Goal: Task Accomplishment & Management: Manage account settings

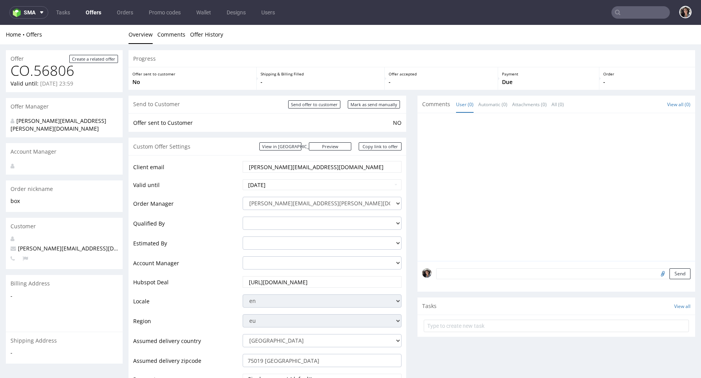
scroll to position [296, 0]
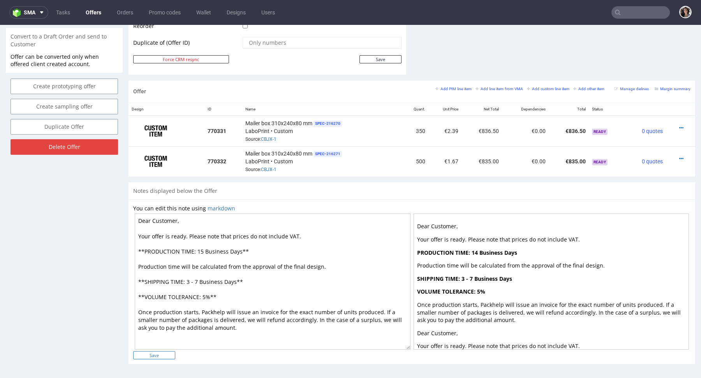
type textarea "Dear Customer, Your offer is ready. Please note that prices do not include VAT.…"
click at [153, 355] on input "Save" at bounding box center [154, 356] width 42 height 8
type input "In progress..."
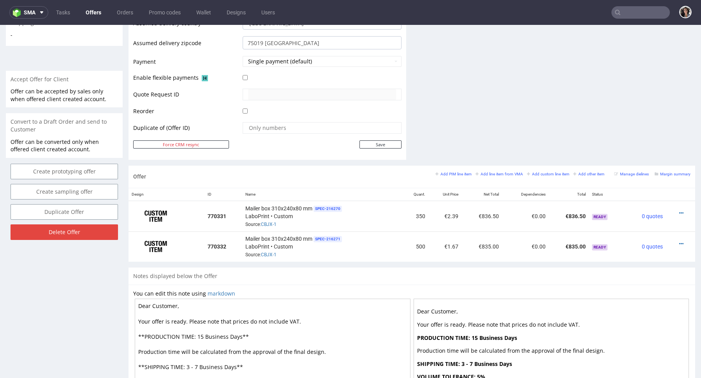
scroll to position [321, 0]
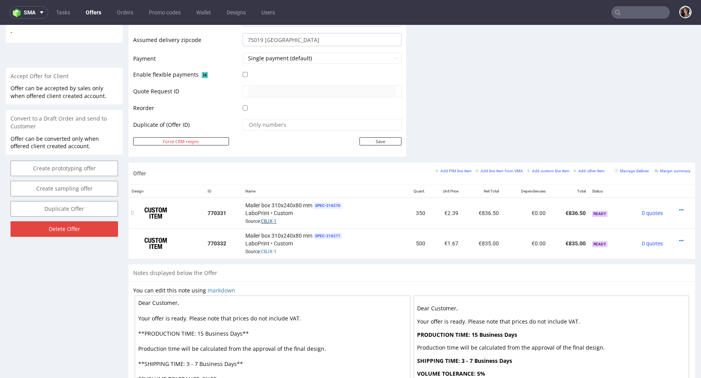
click at [264, 219] on link "CBJX-1" at bounding box center [269, 221] width 16 height 5
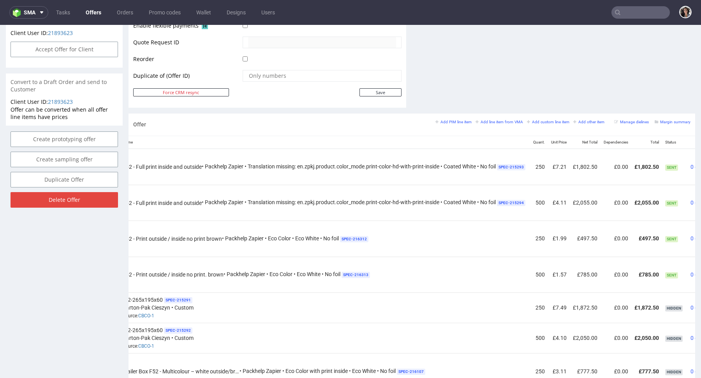
scroll to position [380, 0]
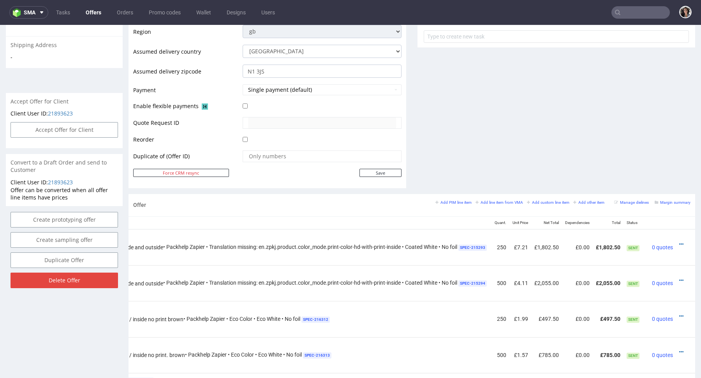
scroll to position [0, 134]
click at [679, 278] on icon at bounding box center [681, 280] width 4 height 5
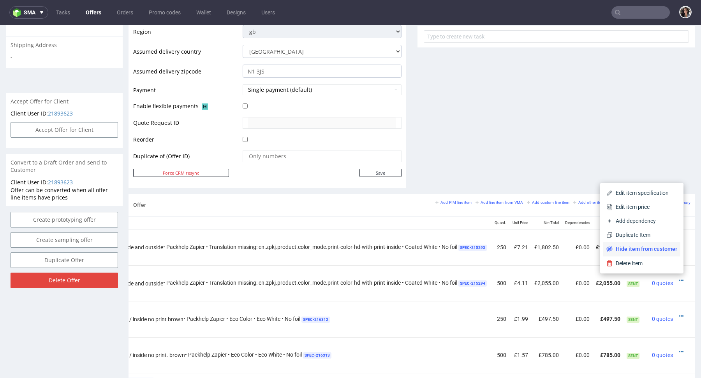
click at [658, 250] on span "Hide item from customer" at bounding box center [644, 249] width 65 height 8
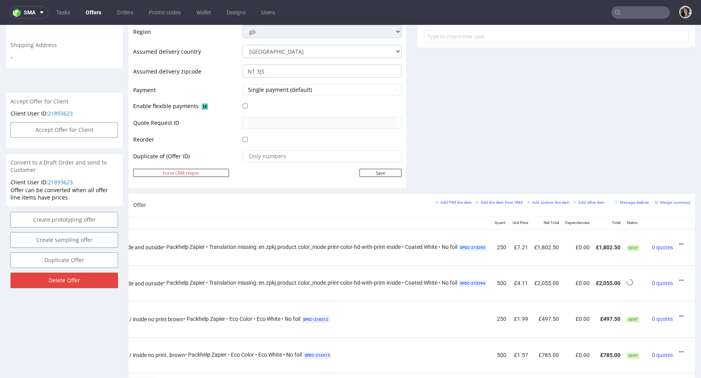
click at [679, 241] on div at bounding box center [683, 245] width 8 height 8
click at [679, 242] on icon at bounding box center [681, 244] width 4 height 5
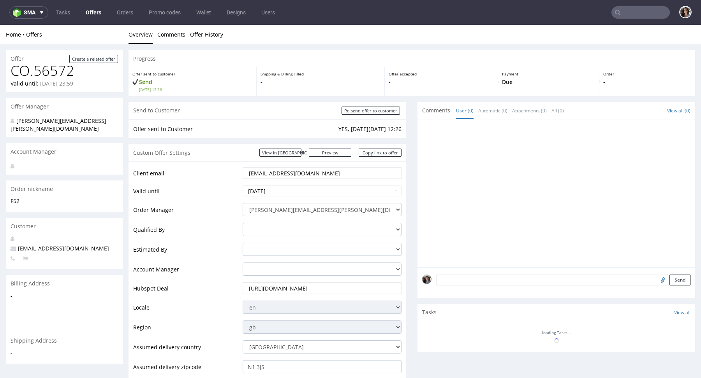
scroll to position [0, 0]
click at [652, 215] on div "Progress Offer sent to customer Send Mon 15 Sep 12:26 Shipping & Billing Filled…" at bounding box center [411, 303] width 566 height 507
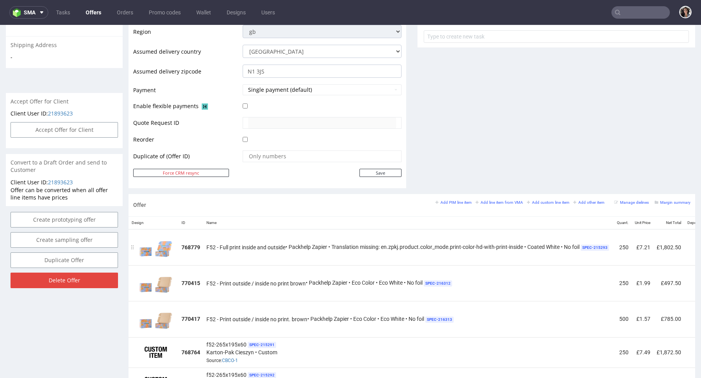
scroll to position [0, 134]
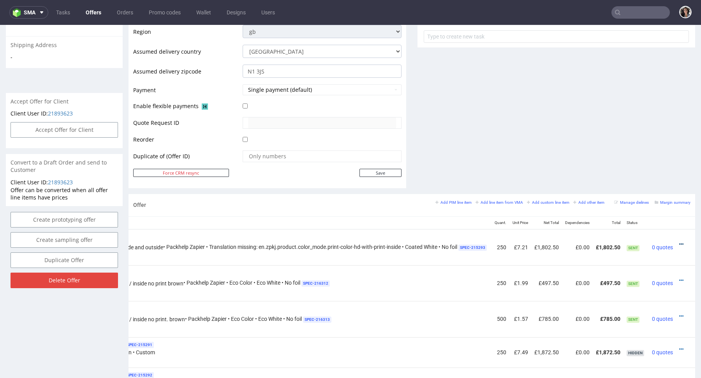
click at [679, 242] on icon at bounding box center [681, 244] width 4 height 5
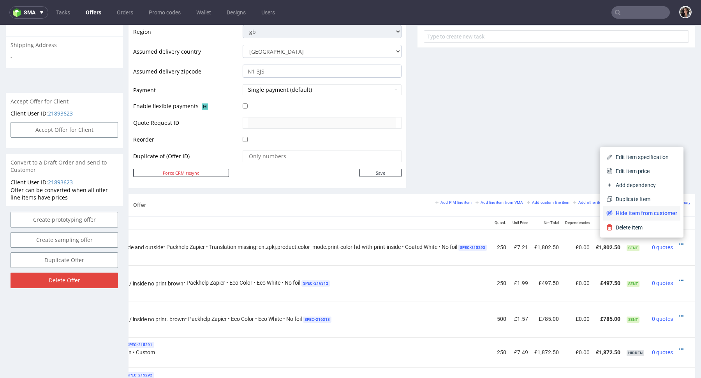
click at [656, 212] on span "Hide item from customer" at bounding box center [644, 213] width 65 height 8
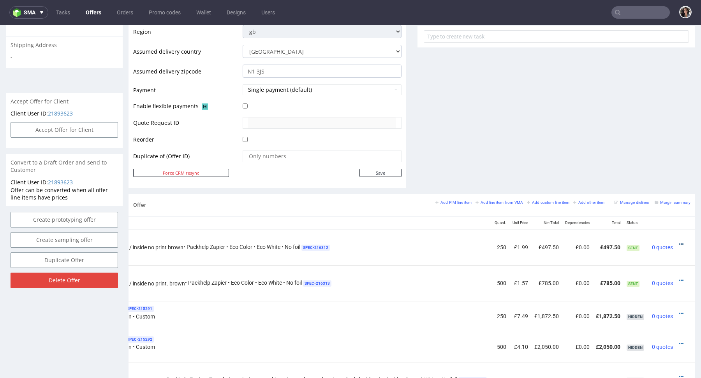
click at [679, 242] on icon at bounding box center [681, 244] width 4 height 5
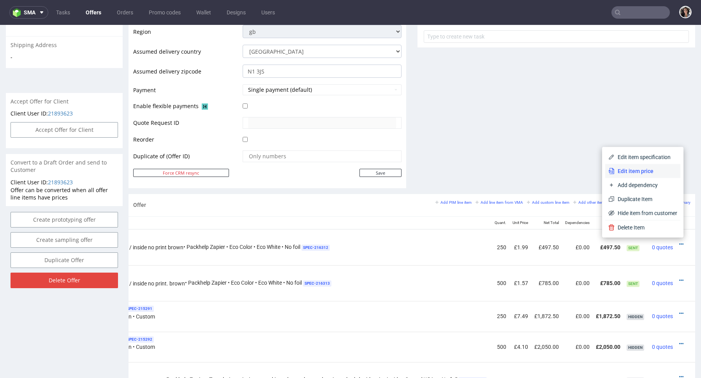
click at [641, 175] on span "Edit item price" at bounding box center [645, 171] width 63 height 8
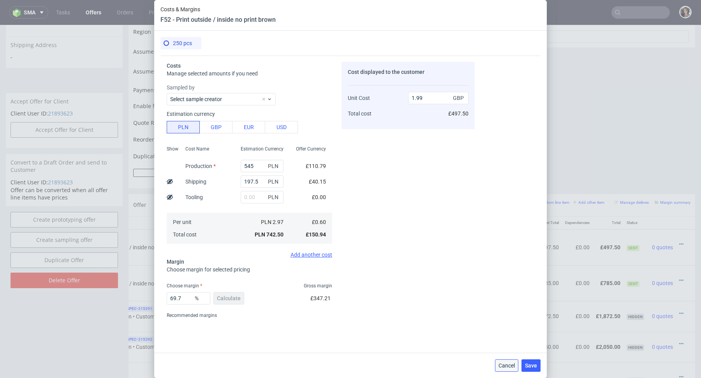
click at [501, 366] on span "Cancel" at bounding box center [506, 365] width 16 height 5
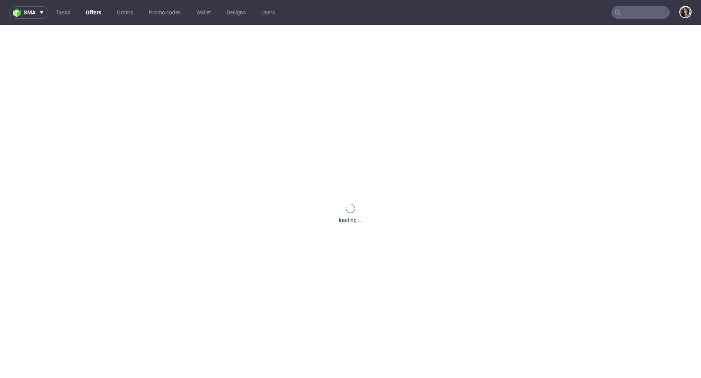
click at [631, 13] on input "text" at bounding box center [640, 12] width 58 height 12
paste input "QERG"
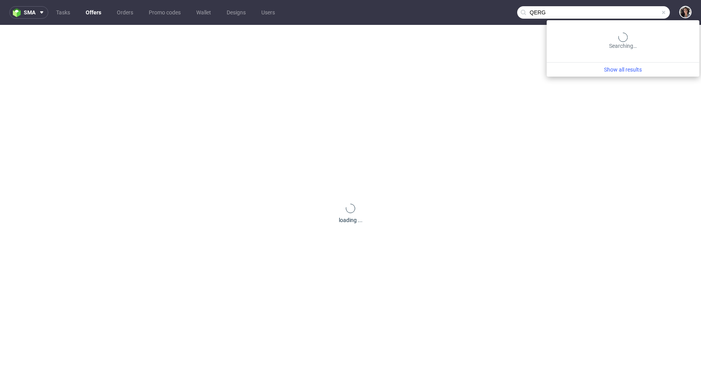
type input "QERG"
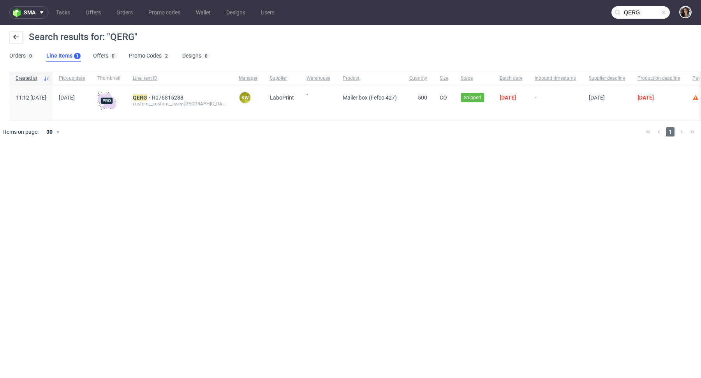
click at [168, 101] on div "custom__custom__issey-europe__ QERG" at bounding box center [179, 104] width 93 height 6
click at [147, 98] on mark "QERG" at bounding box center [140, 98] width 14 height 6
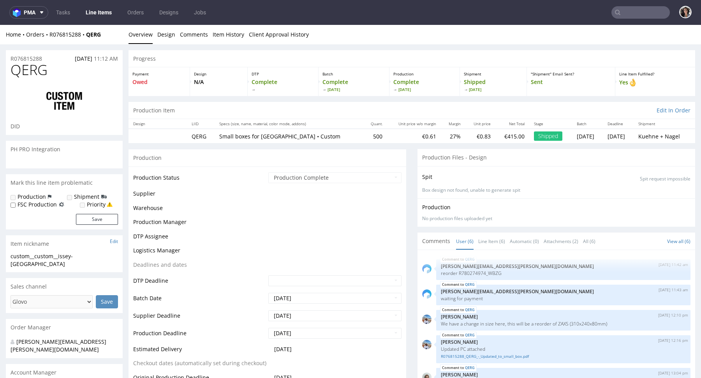
scroll to position [28, 0]
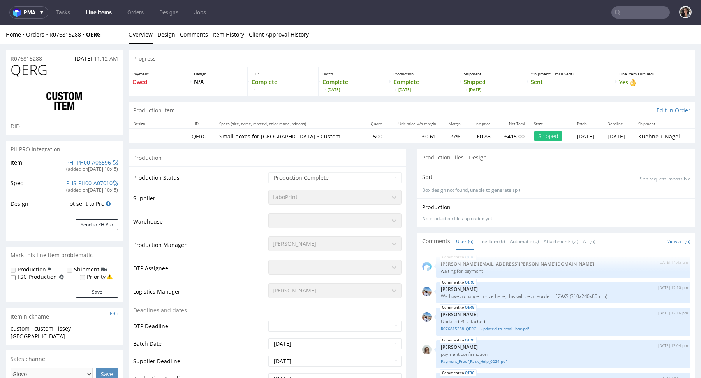
select select "in_progress"
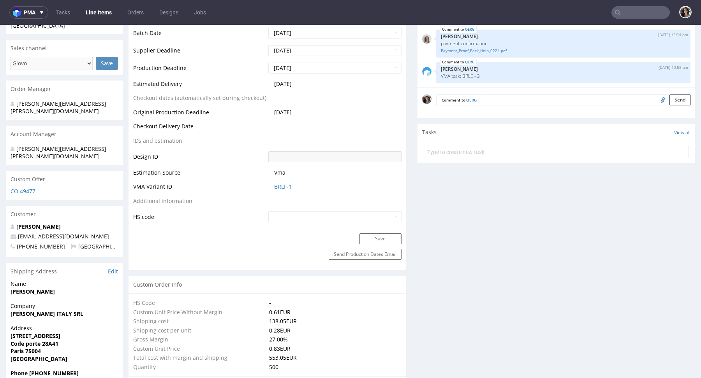
scroll to position [0, 0]
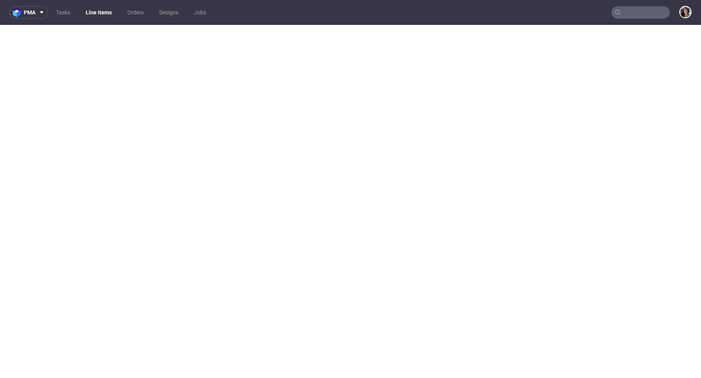
select select "in_progress"
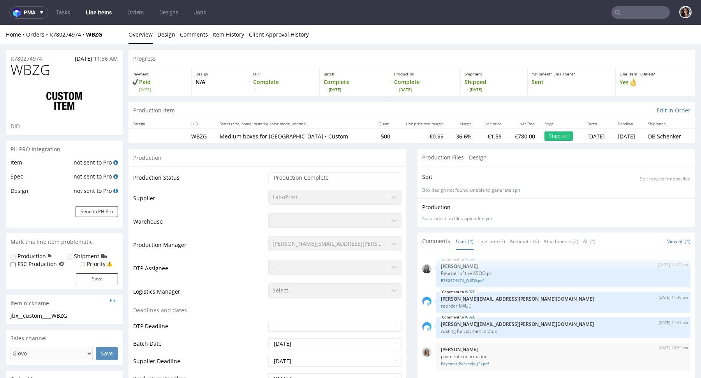
click at [631, 14] on input "text" at bounding box center [640, 12] width 58 height 12
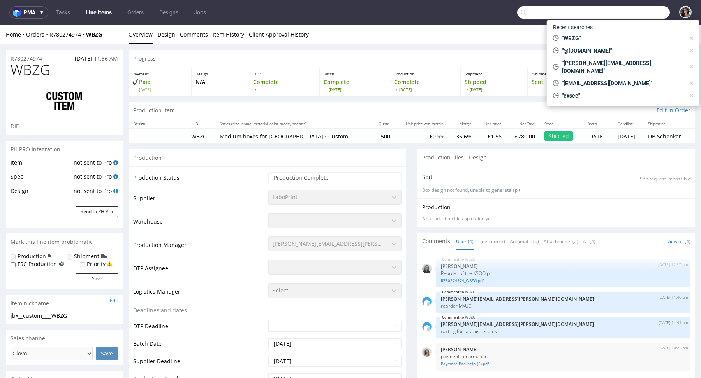
paste input "WBZG"
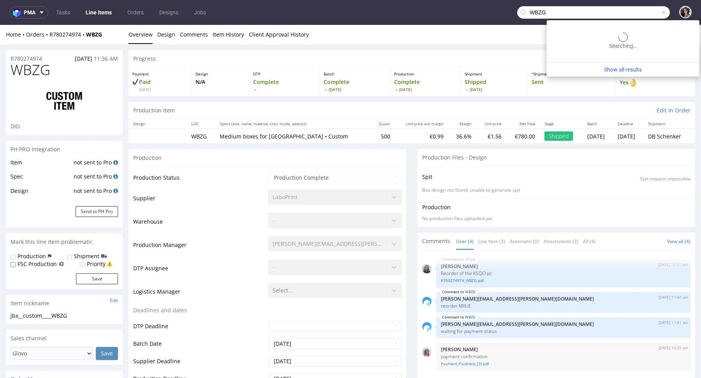
type input "WBZG"
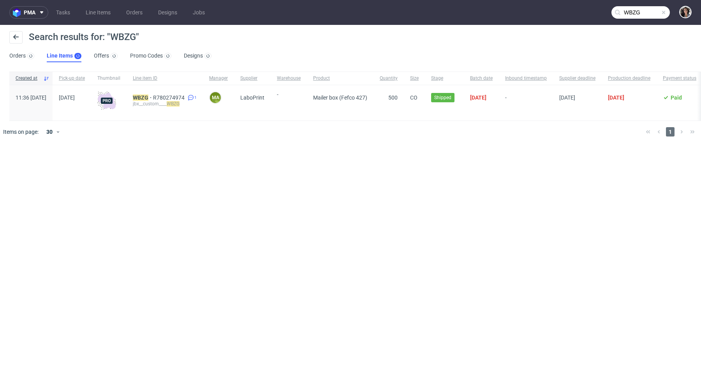
click at [158, 94] on div "WBZG R780274974 1 jbx__custom____ WBZG" at bounding box center [165, 102] width 76 height 35
click at [148, 97] on mark "WBZG" at bounding box center [141, 98] width 16 height 6
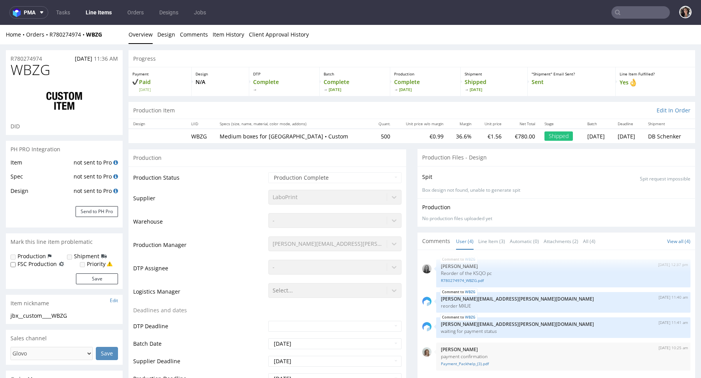
select select "in_progress"
type input "WBZG"
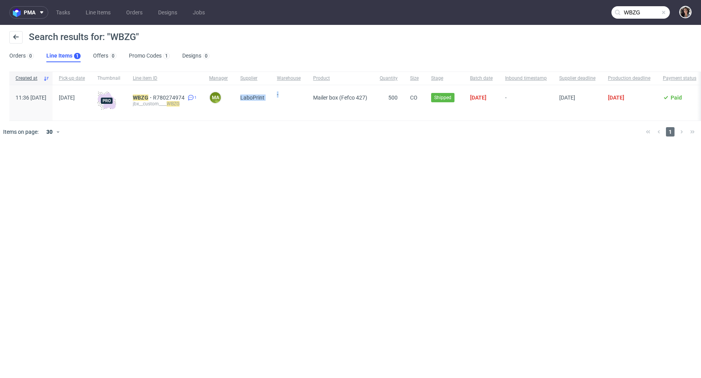
drag, startPoint x: 301, startPoint y: 101, endPoint x: 258, endPoint y: 99, distance: 42.1
click at [258, 98] on div "11:36 Fri 23.06.2023 12/07/2023 WBZG R780274974 1 jbx__custom____ WBZG ma macie…" at bounding box center [361, 103] width 705 height 36
copy div "LaboPrint -"
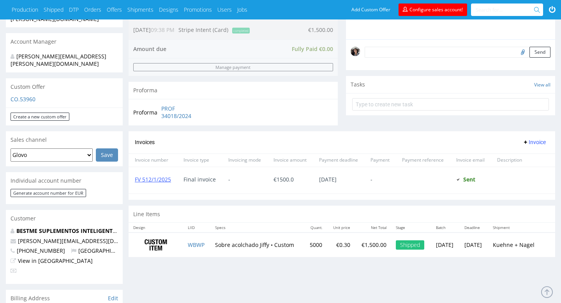
scroll to position [274, 0]
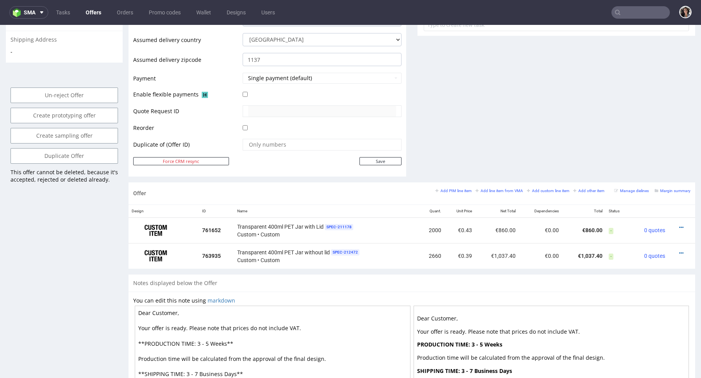
scroll to position [318, 0]
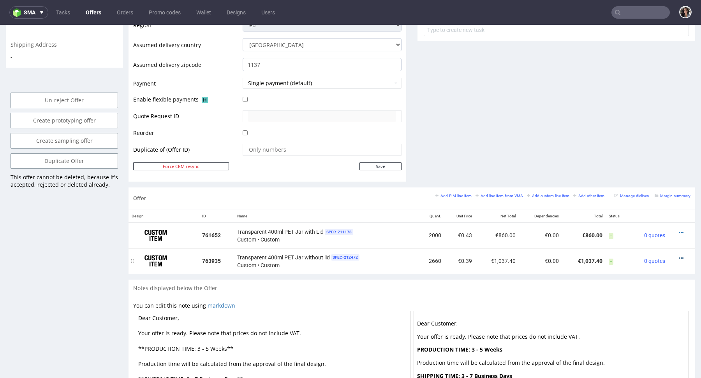
click at [679, 256] on icon at bounding box center [681, 258] width 4 height 5
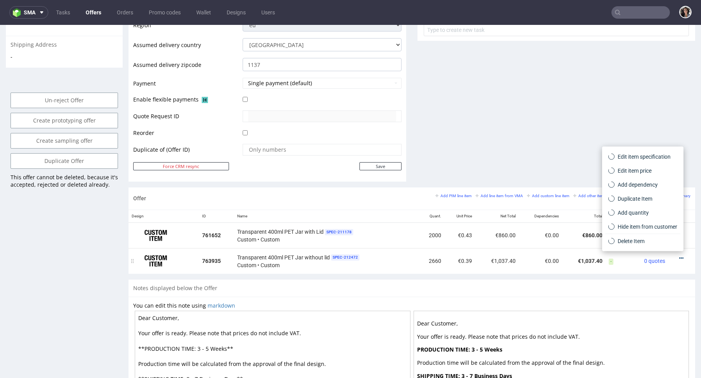
click at [679, 256] on icon at bounding box center [681, 258] width 4 height 5
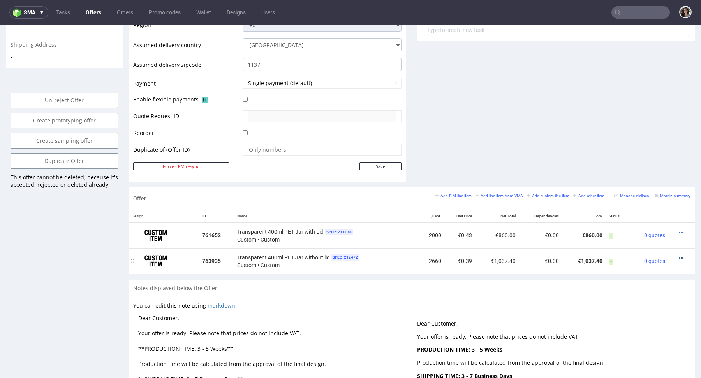
click at [679, 256] on icon at bounding box center [681, 258] width 4 height 5
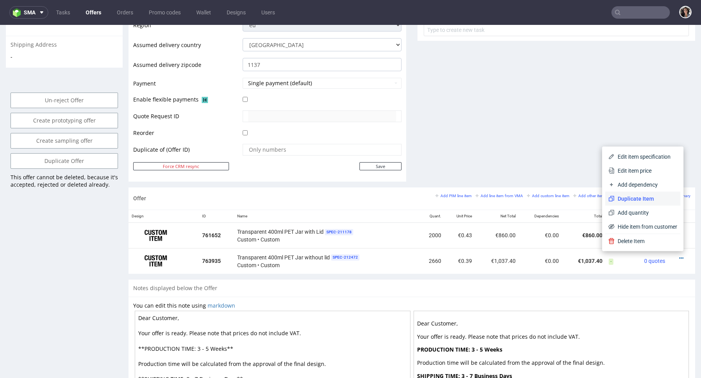
click at [627, 198] on span "Duplicate Item" at bounding box center [645, 199] width 63 height 8
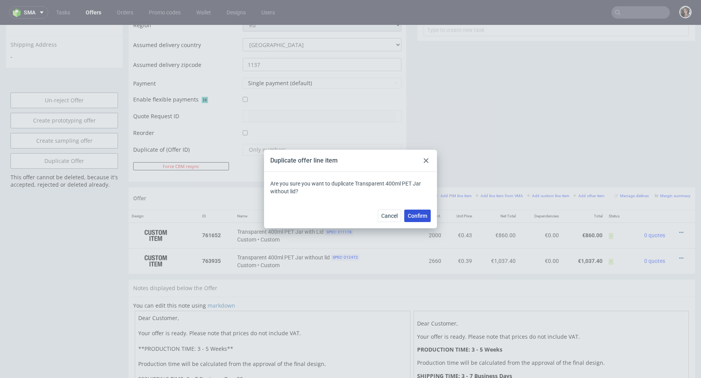
click at [413, 214] on span "Confirm" at bounding box center [417, 215] width 19 height 5
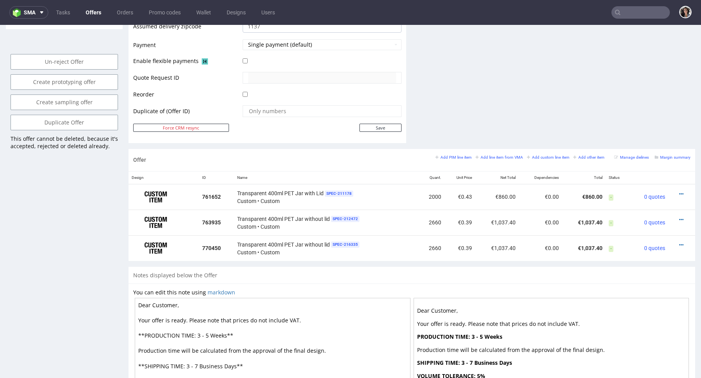
scroll to position [345, 0]
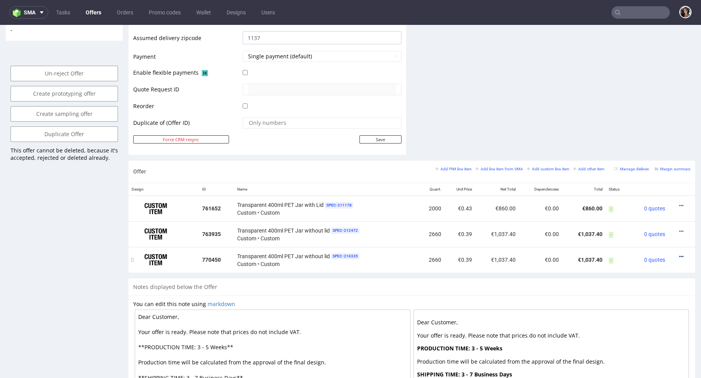
click at [679, 255] on icon at bounding box center [681, 256] width 4 height 5
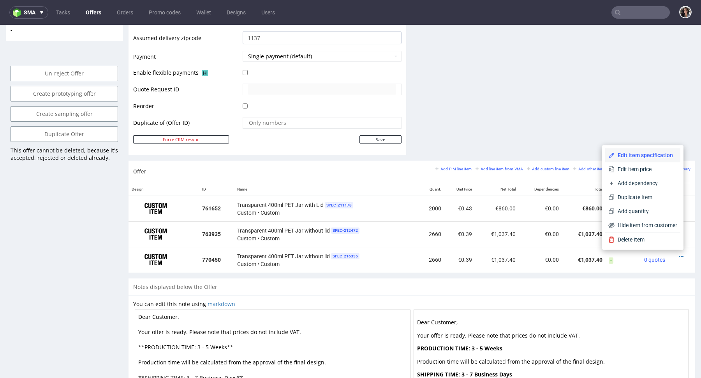
click at [642, 152] on span "Edit item specification" at bounding box center [645, 155] width 63 height 8
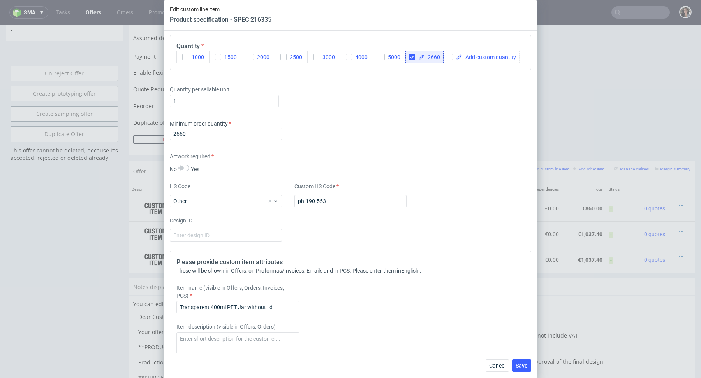
scroll to position [161, 0]
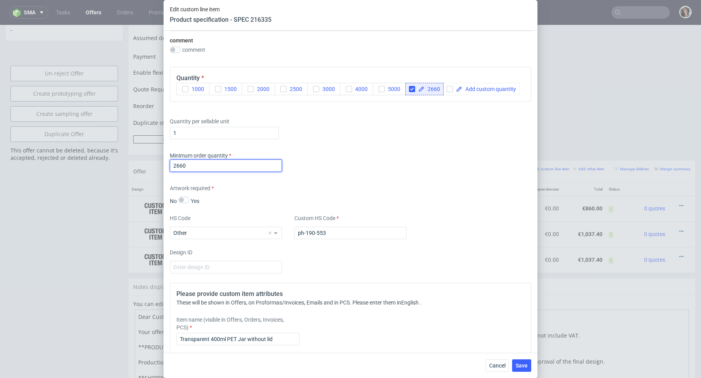
drag, startPoint x: 218, startPoint y: 164, endPoint x: 148, endPoint y: 164, distance: 70.5
click at [148, 164] on div "Edit custom line item Product specification - SPEC 216335 Supplier Polipack Tec…" at bounding box center [350, 189] width 701 height 378
type input "1"
click at [468, 88] on span at bounding box center [489, 88] width 54 height 5
checkbox input "true"
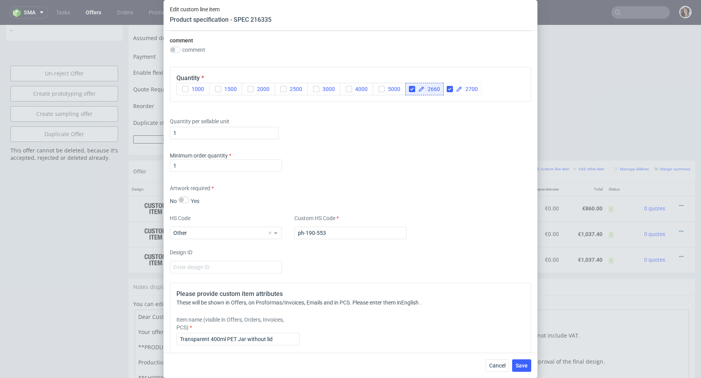
click at [443, 106] on div "Supplier Polipack Technical specification Instant price RFQ type name not defin…" at bounding box center [351, 192] width 374 height 322
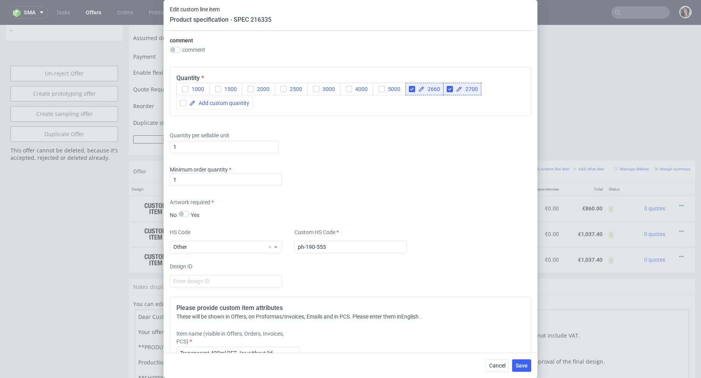
click at [415, 87] on div at bounding box center [413, 89] width 9 height 6
click at [410, 88] on input "checkbox" at bounding box center [412, 89] width 6 height 6
checkbox input "true"
checkbox input "false"
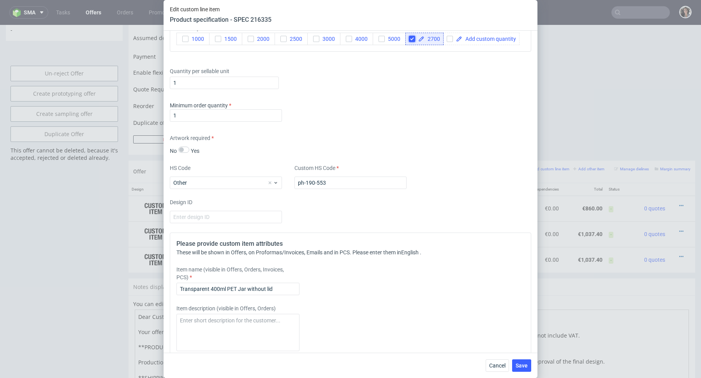
scroll to position [305, 0]
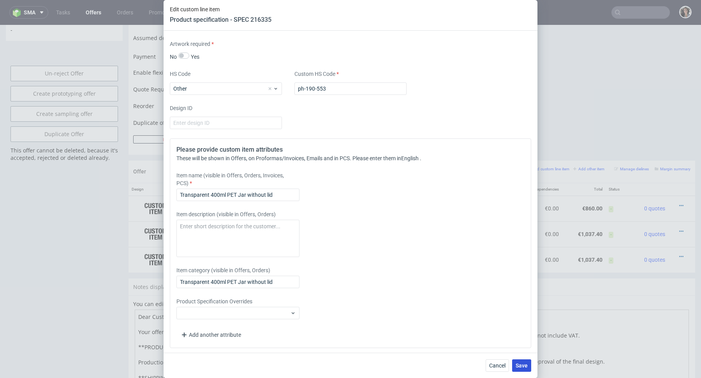
click at [523, 367] on span "Save" at bounding box center [521, 365] width 12 height 5
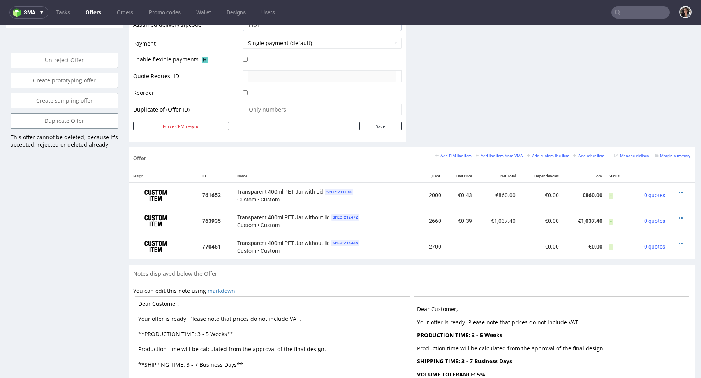
scroll to position [440, 0]
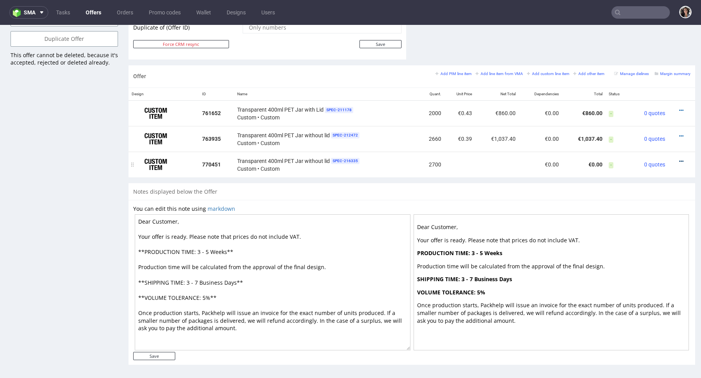
click at [679, 159] on icon at bounding box center [681, 161] width 4 height 5
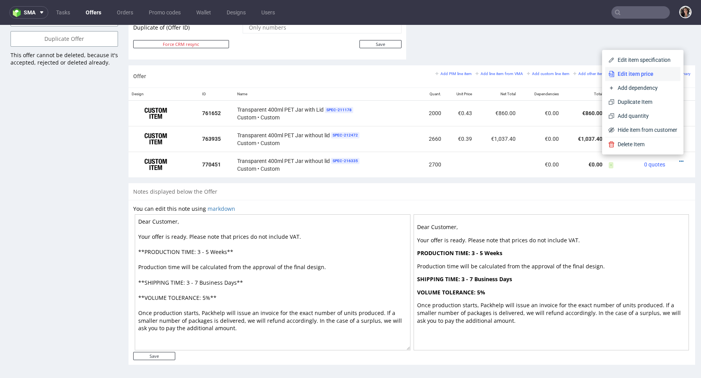
click at [615, 76] on span "Edit item price" at bounding box center [645, 74] width 63 height 8
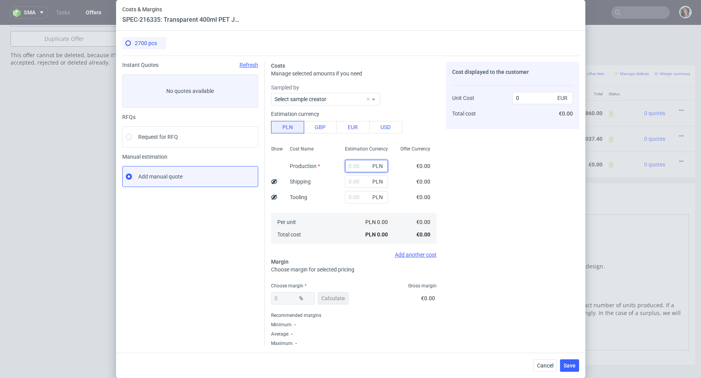
click at [353, 167] on input "text" at bounding box center [366, 166] width 43 height 12
type input "2241"
type input "0.19"
type input "2241"
click at [358, 181] on input "text" at bounding box center [366, 182] width 43 height 12
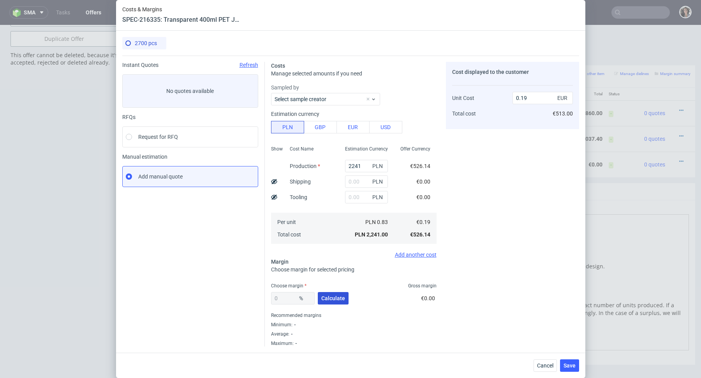
click at [337, 299] on span "Calculate" at bounding box center [333, 298] width 24 height 5
type input "43.63"
type input "0.35"
click at [570, 364] on span "Save" at bounding box center [569, 365] width 12 height 5
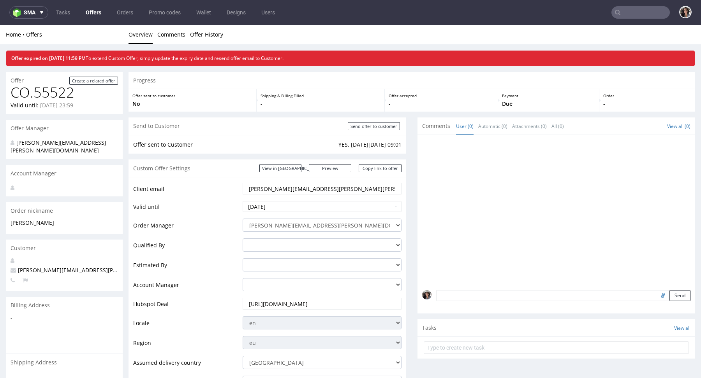
scroll to position [313, 0]
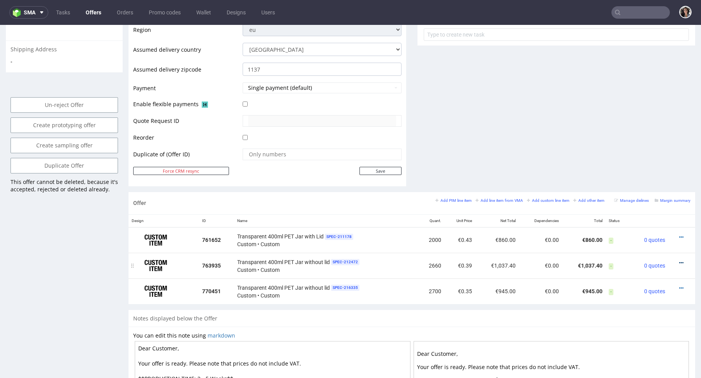
click at [679, 260] on icon at bounding box center [681, 262] width 4 height 5
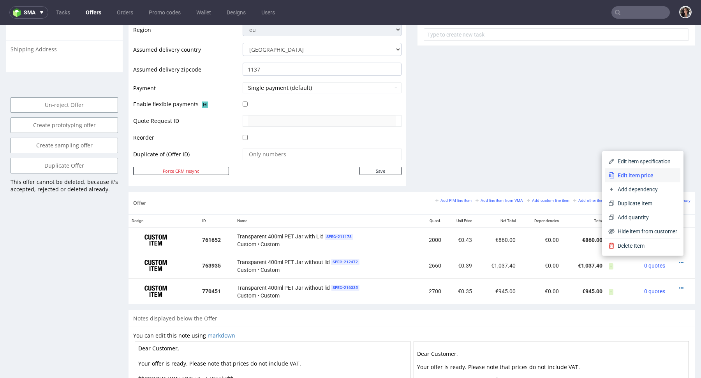
click at [631, 177] on span "Edit item price" at bounding box center [645, 176] width 63 height 8
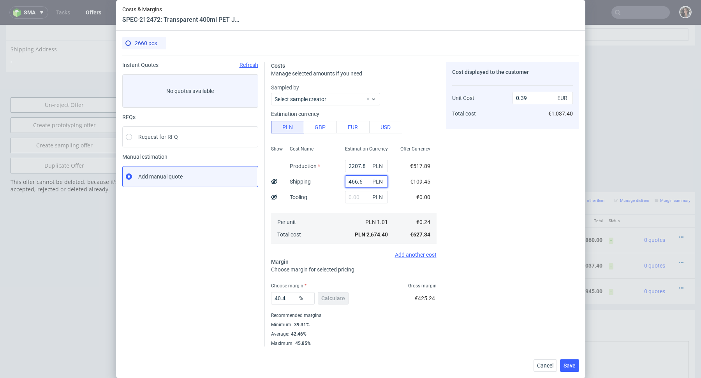
click at [362, 184] on input "466.6" at bounding box center [366, 182] width 43 height 12
click at [543, 364] on span "Cancel" at bounding box center [545, 365] width 16 height 5
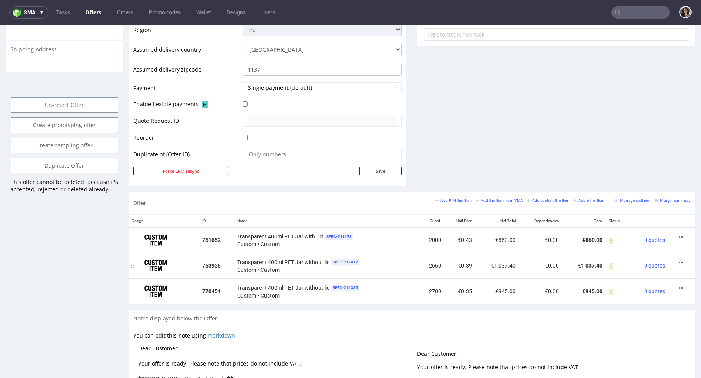
click at [679, 261] on icon at bounding box center [681, 262] width 4 height 5
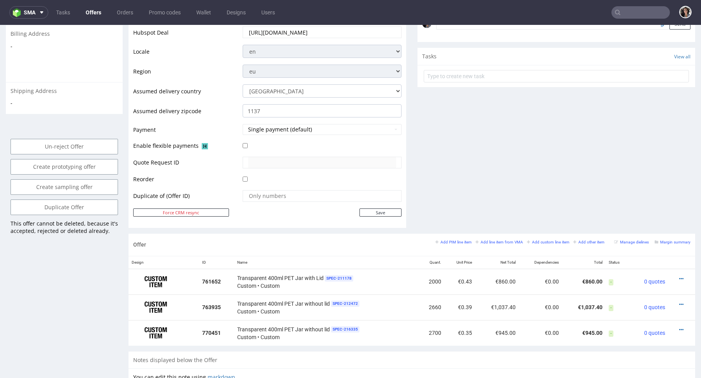
scroll to position [210, 0]
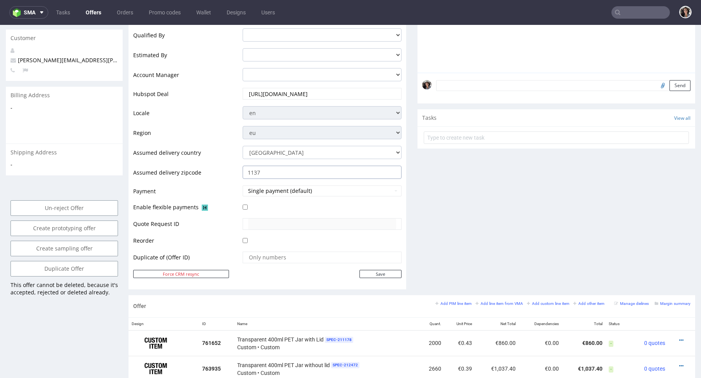
click at [280, 175] on input "1137" at bounding box center [322, 172] width 159 height 13
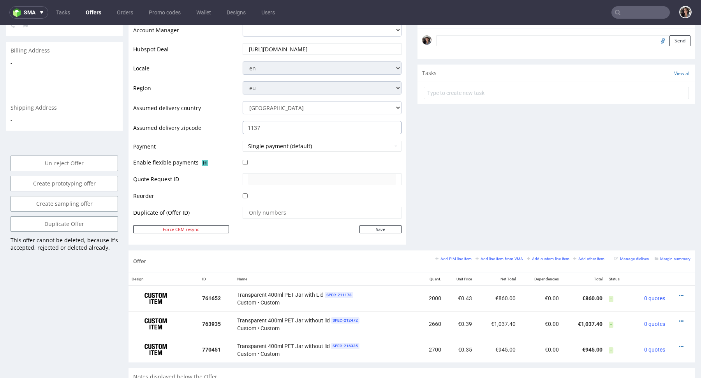
scroll to position [302, 0]
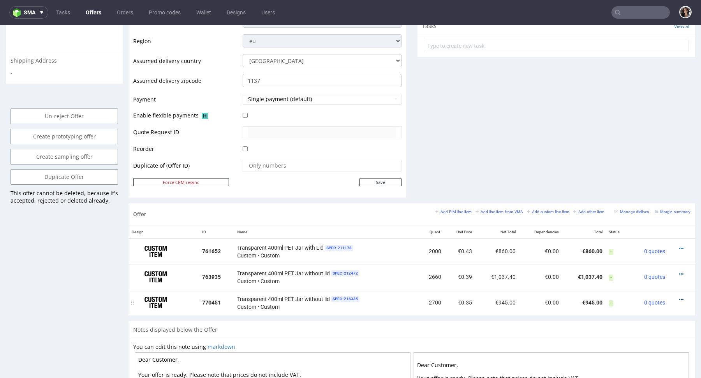
click at [679, 298] on icon at bounding box center [681, 299] width 4 height 5
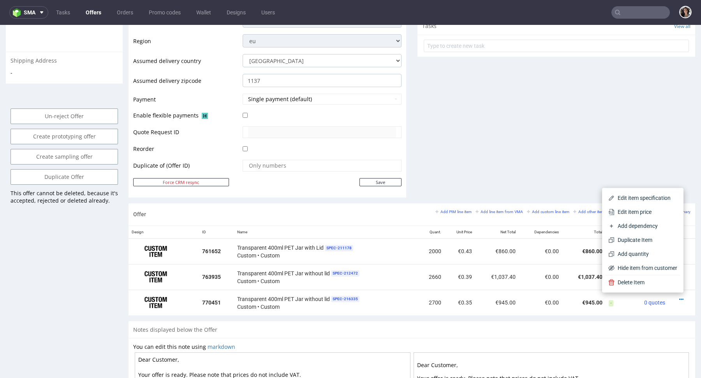
click at [620, 214] on span "Edit item price" at bounding box center [645, 212] width 63 height 8
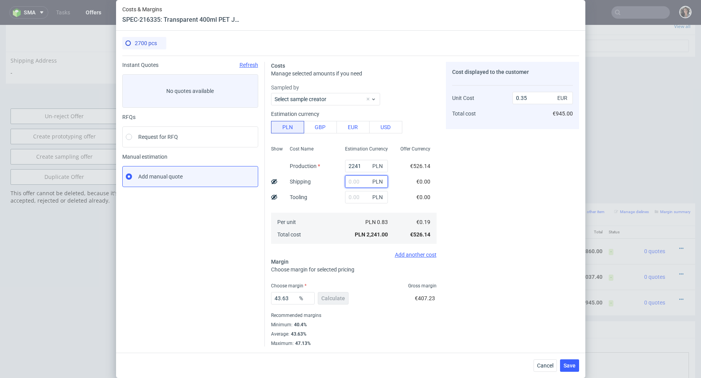
click at [355, 185] on input "text" at bounding box center [366, 182] width 43 height 12
paste input "526,70"
type input "526.7"
type input "0.43"
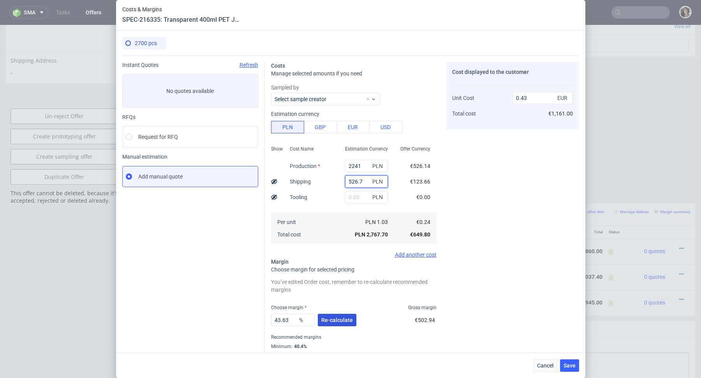
type input "526.7"
click at [335, 316] on button "Re-calculate" at bounding box center [337, 320] width 39 height 12
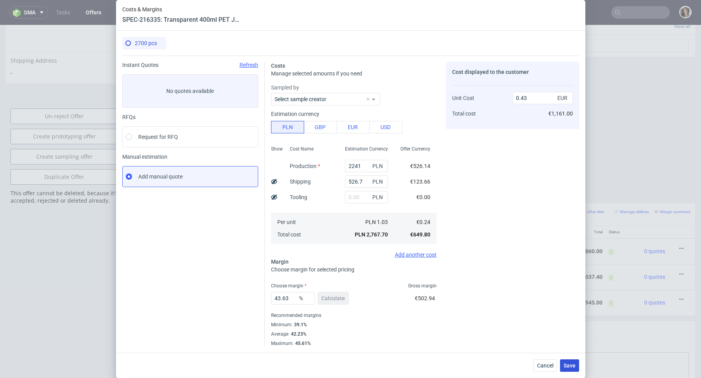
click at [570, 369] on button "Save" at bounding box center [569, 366] width 19 height 12
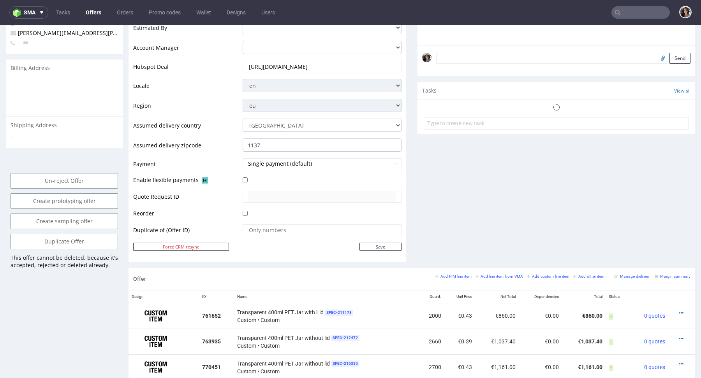
scroll to position [285, 0]
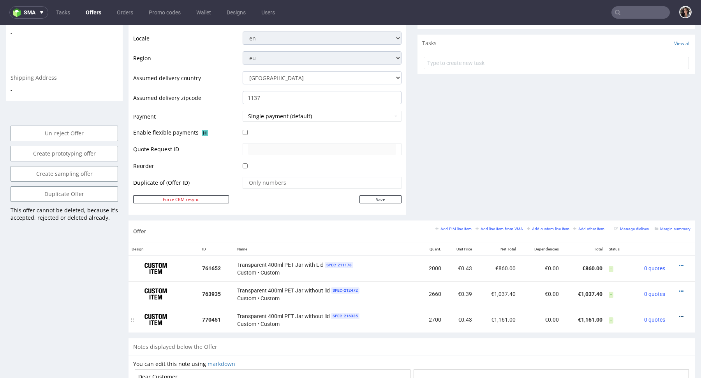
click at [679, 316] on icon at bounding box center [681, 316] width 4 height 5
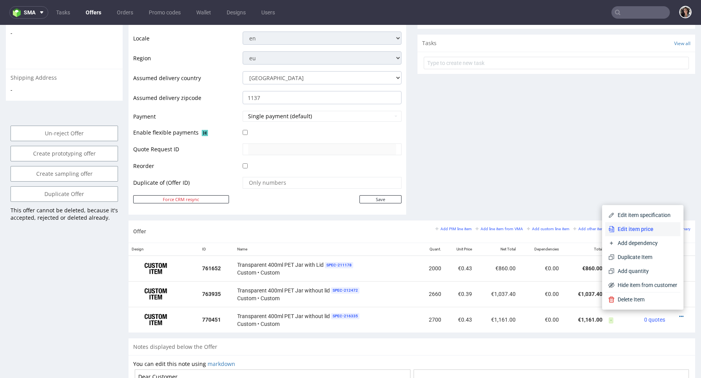
click at [638, 230] on span "Edit item price" at bounding box center [645, 229] width 63 height 8
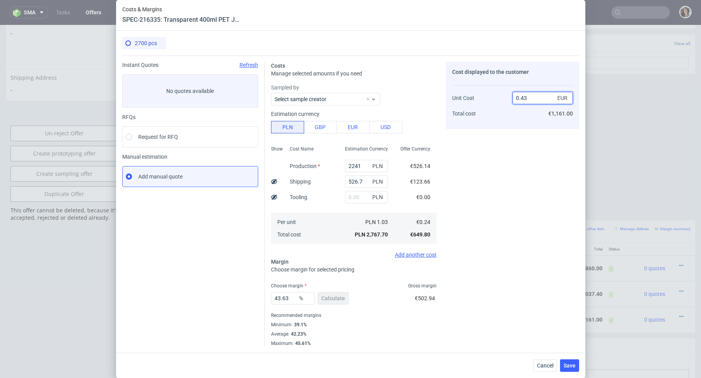
drag, startPoint x: 520, startPoint y: 101, endPoint x: 530, endPoint y: 100, distance: 9.7
click at [530, 100] on input "0.43" at bounding box center [542, 98] width 60 height 12
type input "0.39"
type input "38.46153846153847"
drag, startPoint x: 520, startPoint y: 98, endPoint x: 529, endPoint y: 98, distance: 8.2
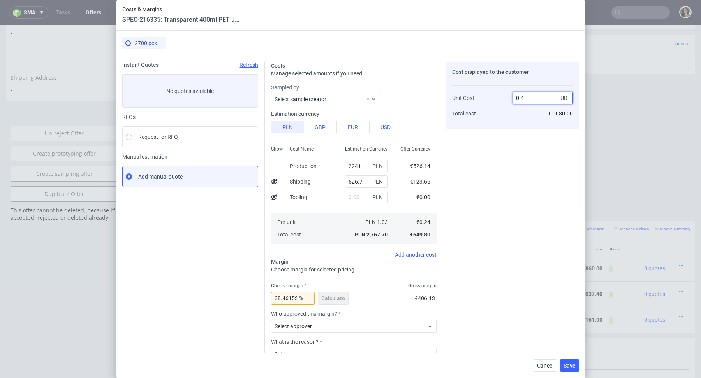
click at [529, 98] on input "0.4" at bounding box center [542, 98] width 60 height 12
type input "0.41"
type input "41.46341463414634"
type input "0.4"
type input "40"
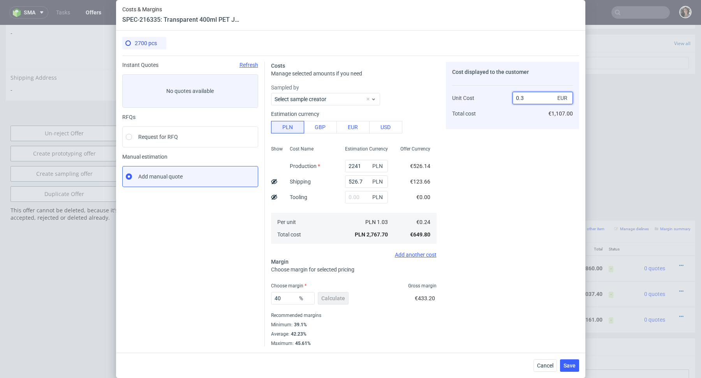
type input "0.39"
type input "38.46153846153847"
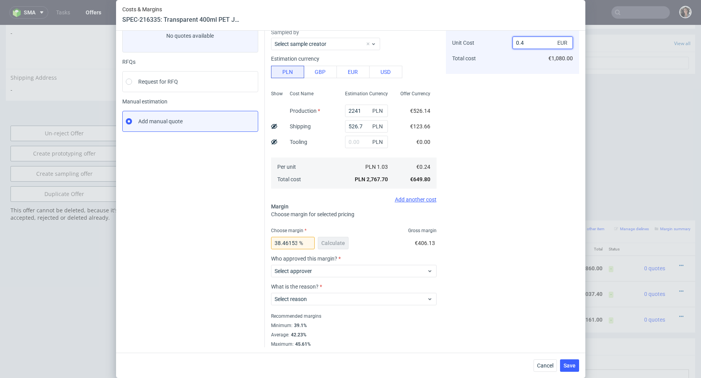
type input "0.4"
drag, startPoint x: 273, startPoint y: 242, endPoint x: 316, endPoint y: 242, distance: 42.4
click at [316, 242] on div "38.46153846153847 %" at bounding box center [294, 243] width 47 height 12
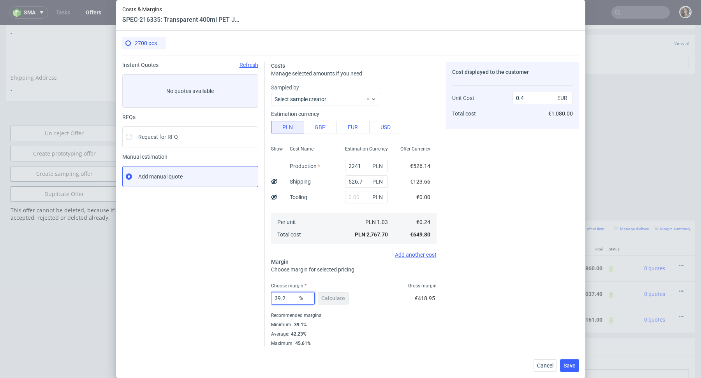
scroll to position [0, 0]
type input "3"
type input "04"
type input "0.24"
type input "40"
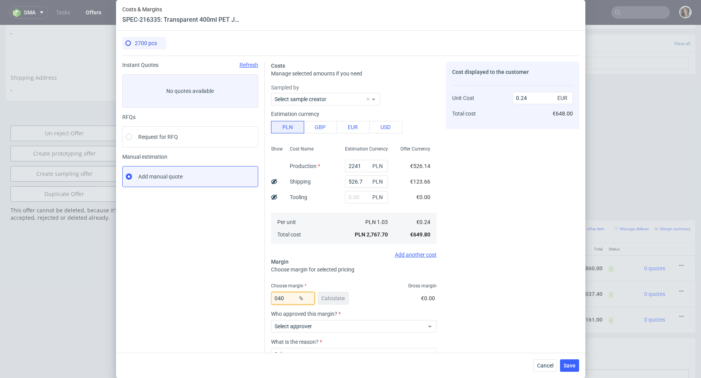
type input "0.41"
type input "4"
type input "0"
type input "0.24"
type input "39"
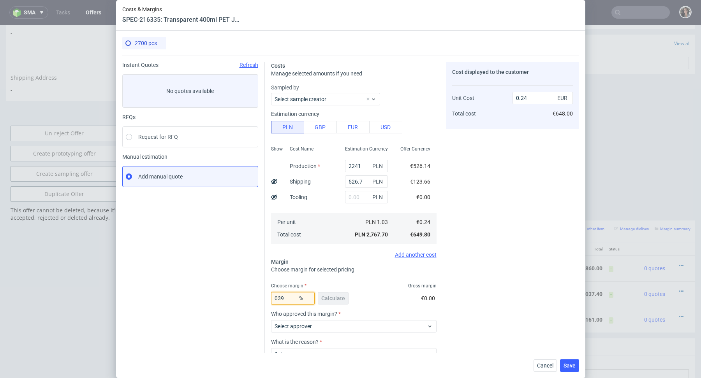
type input "0.4"
type input "39.99"
type input "0.41"
type input "39.95"
type input "0.4"
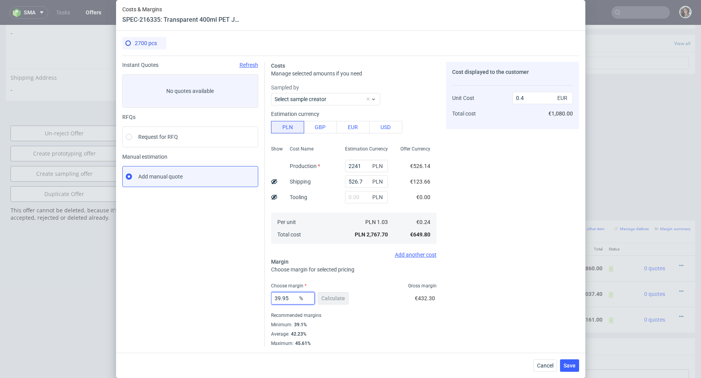
type input "39.95"
click at [366, 274] on fieldset "Costs Manage selected amounts if you need Sampled by Select sample creator Esti…" at bounding box center [353, 204] width 165 height 285
click at [571, 368] on span "Save" at bounding box center [569, 365] width 12 height 5
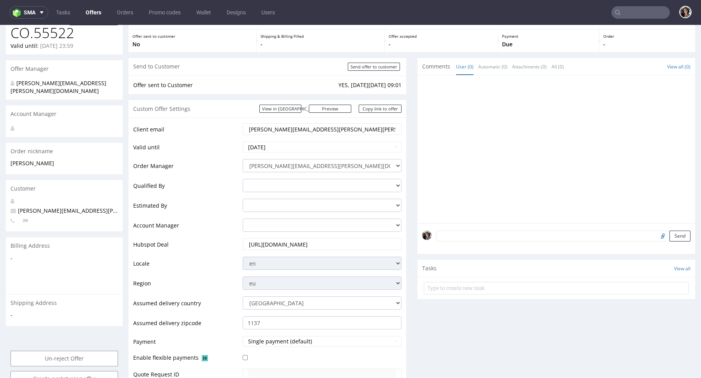
scroll to position [45, 0]
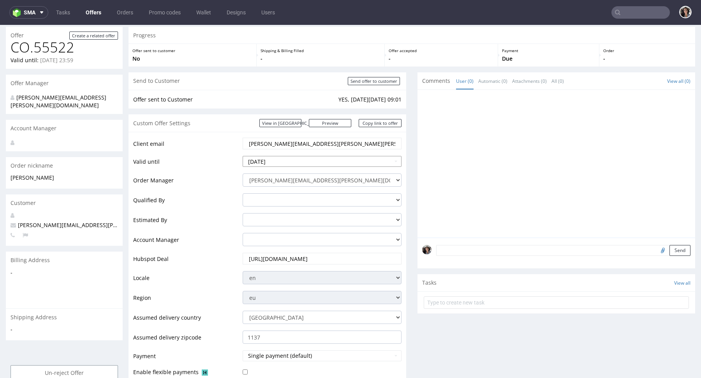
click at [290, 160] on input "2025-06-27" at bounding box center [322, 161] width 159 height 11
click at [321, 67] on th at bounding box center [320, 68] width 12 height 12
click at [308, 116] on td "19" at bounding box center [308, 115] width 12 height 12
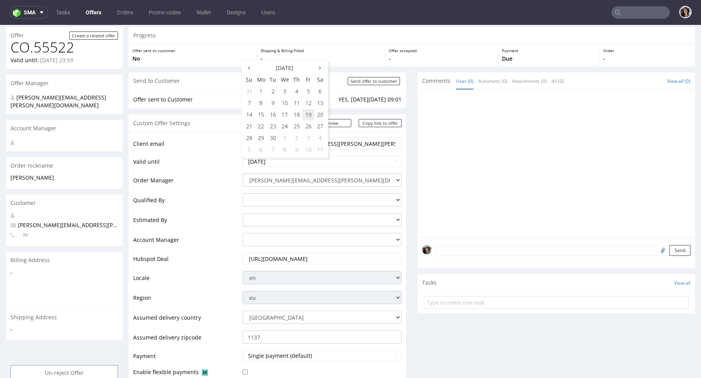
type input "2025-09-19"
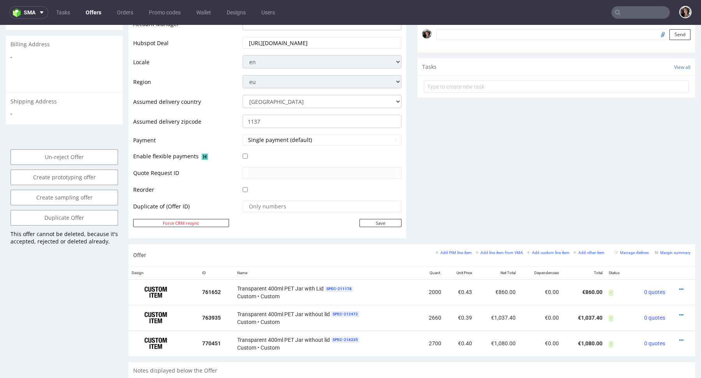
scroll to position [285, 0]
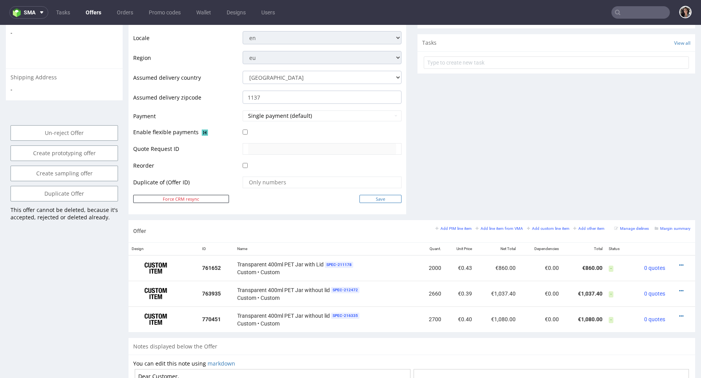
click at [379, 195] on input "Save" at bounding box center [380, 199] width 42 height 8
type input "In progress..."
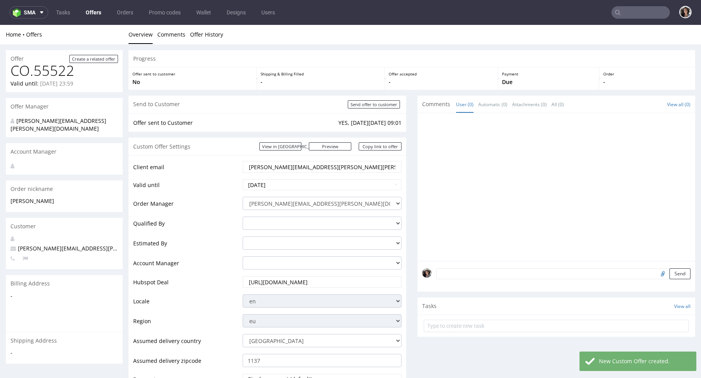
scroll to position [390, 0]
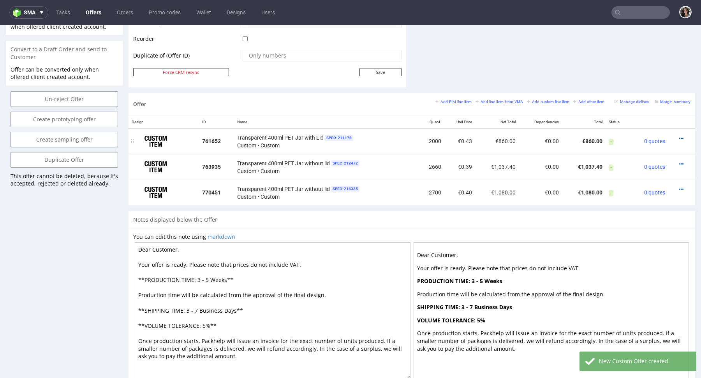
click at [679, 138] on icon at bounding box center [681, 138] width 4 height 5
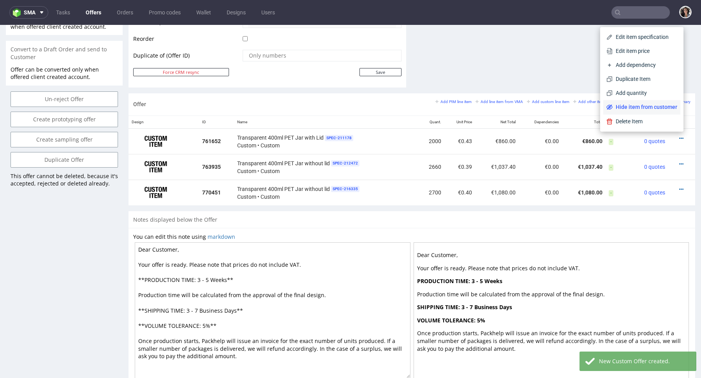
click at [627, 109] on span "Hide item from customer" at bounding box center [644, 107] width 65 height 8
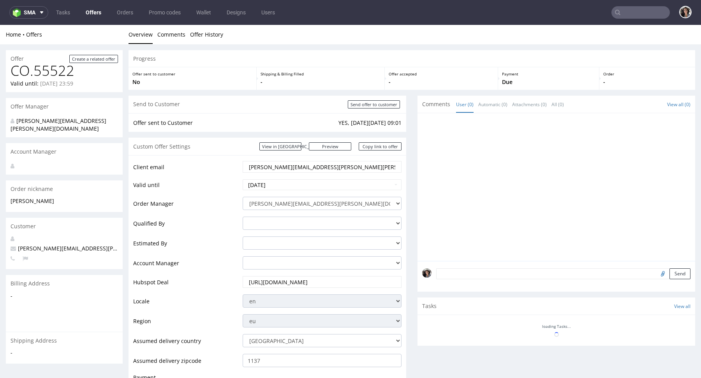
scroll to position [298, 0]
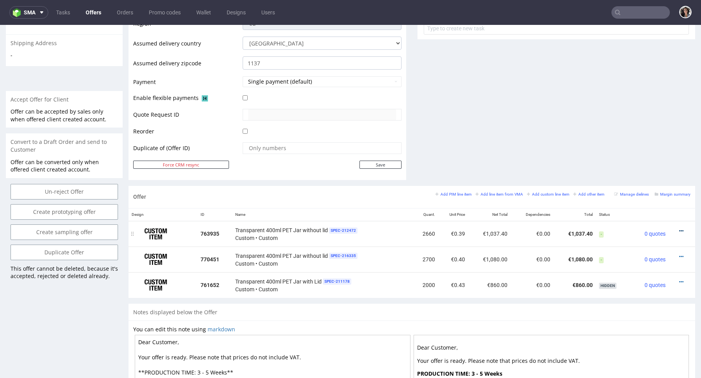
click at [679, 229] on icon at bounding box center [681, 231] width 4 height 5
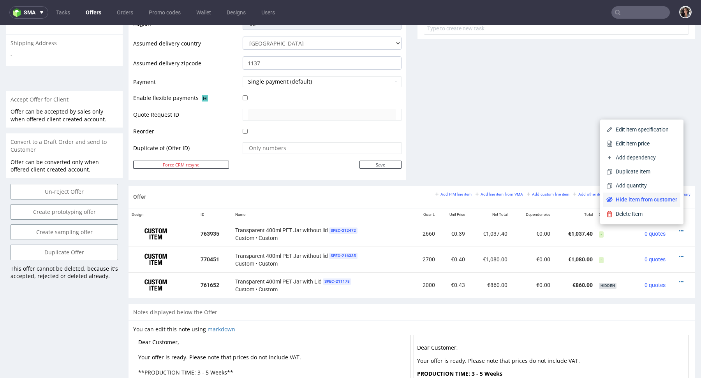
click at [651, 197] on span "Hide item from customer" at bounding box center [644, 200] width 65 height 8
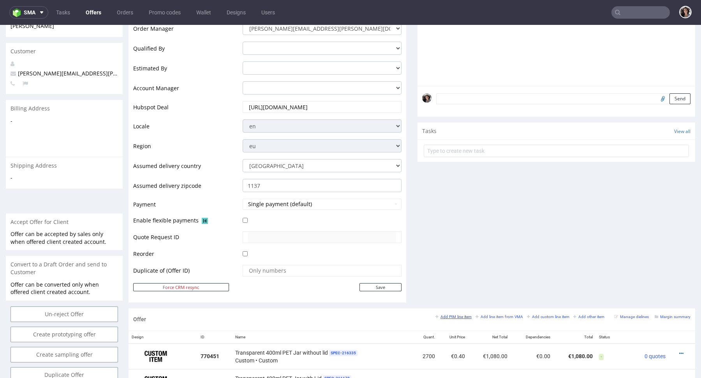
scroll to position [0, 0]
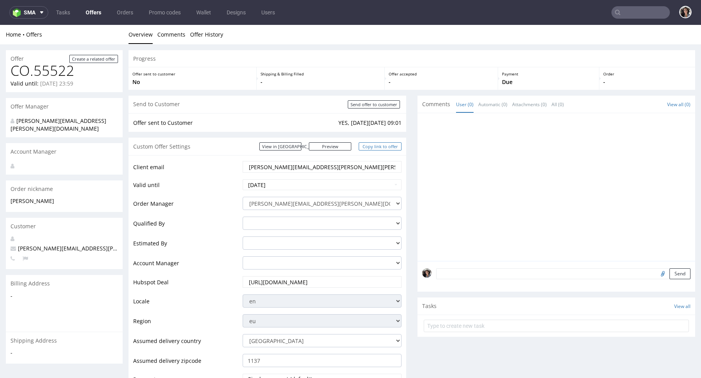
click at [375, 147] on link "Copy link to offer" at bounding box center [380, 146] width 43 height 8
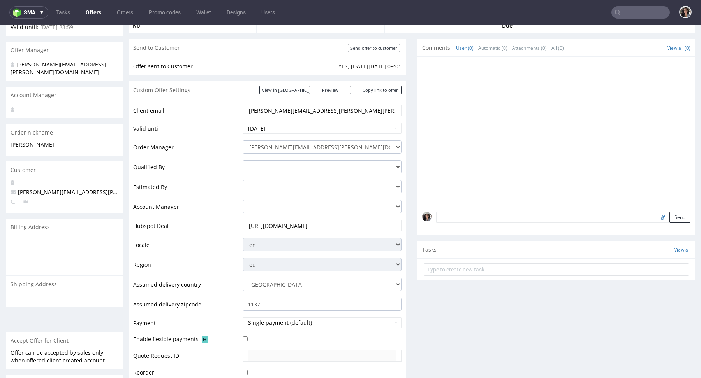
scroll to position [108, 0]
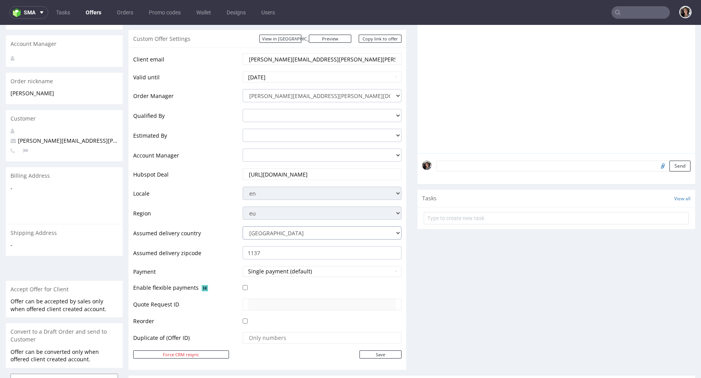
click at [284, 235] on select "Andorra Afghanistan Anguilla Albania Armenia Antarctica Argentina American Samo…" at bounding box center [322, 233] width 159 height 13
click at [276, 255] on input "1137" at bounding box center [322, 252] width 159 height 13
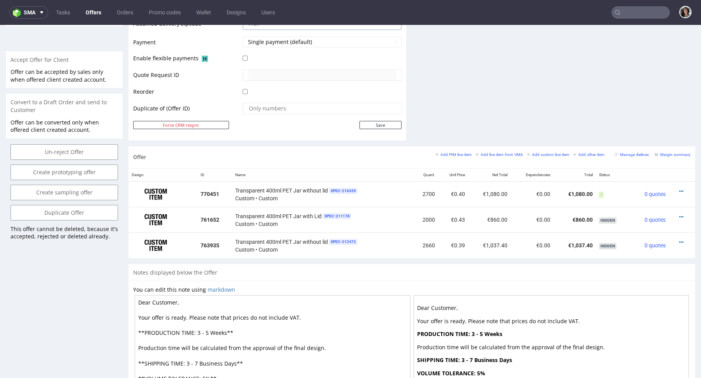
scroll to position [352, 0]
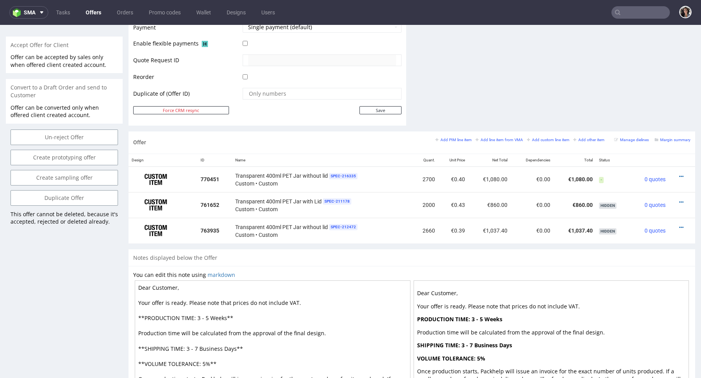
drag, startPoint x: 236, startPoint y: 346, endPoint x: 200, endPoint y: 346, distance: 36.2
click at [200, 346] on textarea "Dear Customer, Your offer is ready. Please note that prices do not include VAT.…" at bounding box center [273, 349] width 276 height 136
click at [228, 314] on textarea "Dear Customer, Your offer is ready. Please note that prices do not include VAT.…" at bounding box center [273, 349] width 276 height 136
drag, startPoint x: 225, startPoint y: 315, endPoint x: 196, endPoint y: 315, distance: 28.8
click at [196, 315] on textarea "Dear Customer, Your offer is ready. Please note that prices do not include VAT.…" at bounding box center [273, 349] width 276 height 136
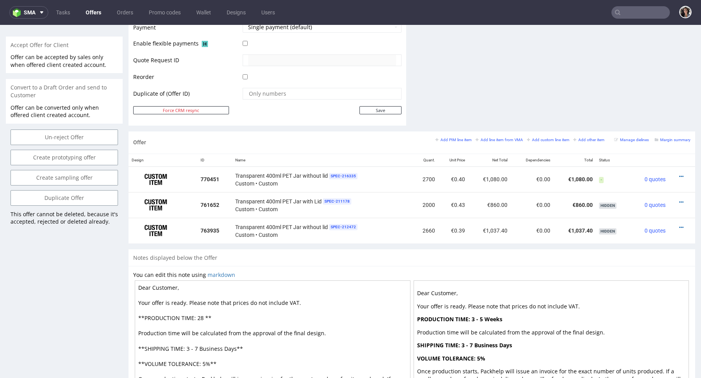
paste textarea "Business Days"
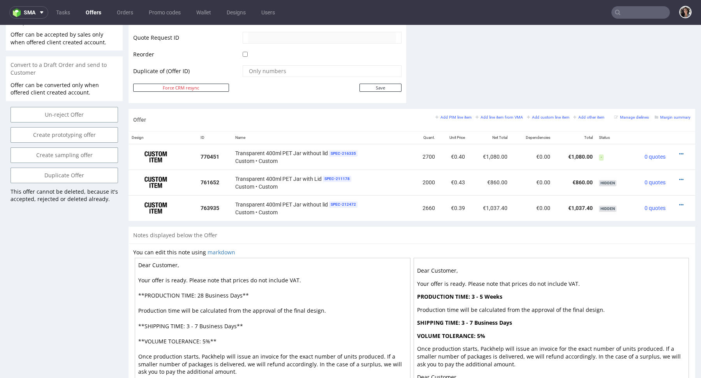
scroll to position [419, 0]
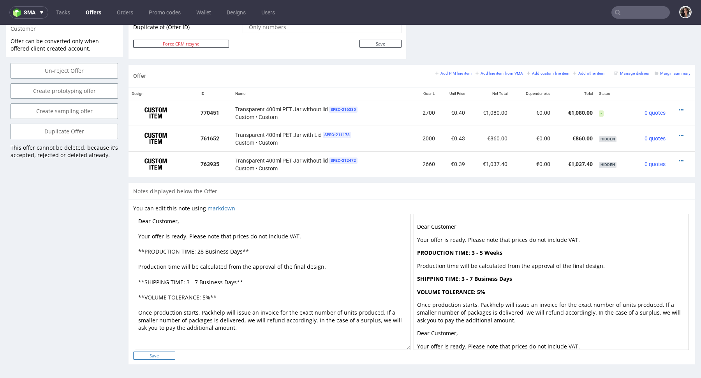
type textarea "Dear Customer, Your offer is ready. Please note that prices do not include VAT.…"
click at [161, 357] on input "Save" at bounding box center [154, 356] width 42 height 8
type input "In progress..."
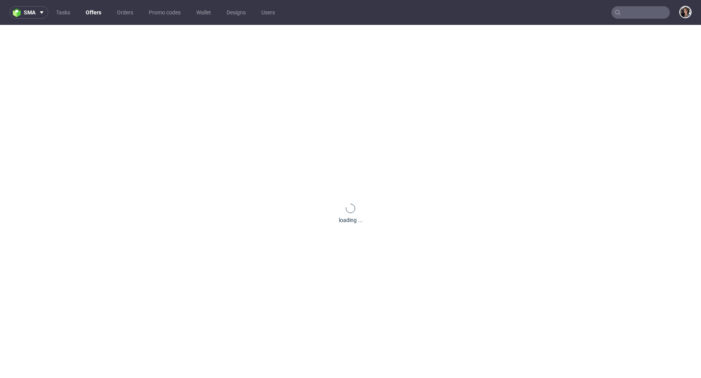
scroll to position [0, 0]
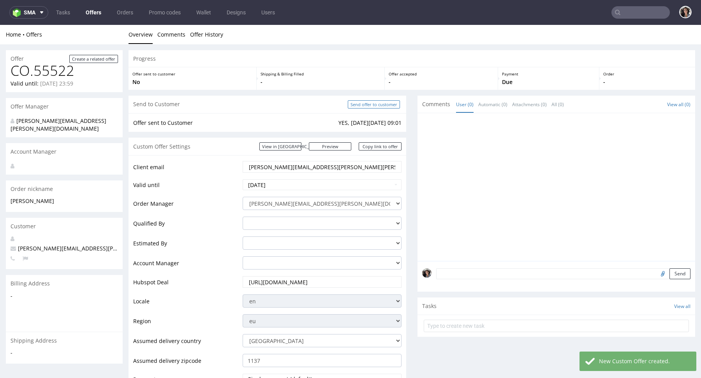
click at [366, 105] on input "Send offer to customer" at bounding box center [374, 104] width 52 height 8
type input "In progress..."
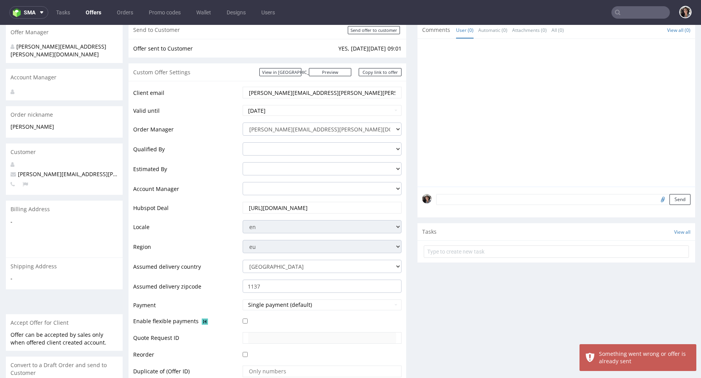
scroll to position [127, 0]
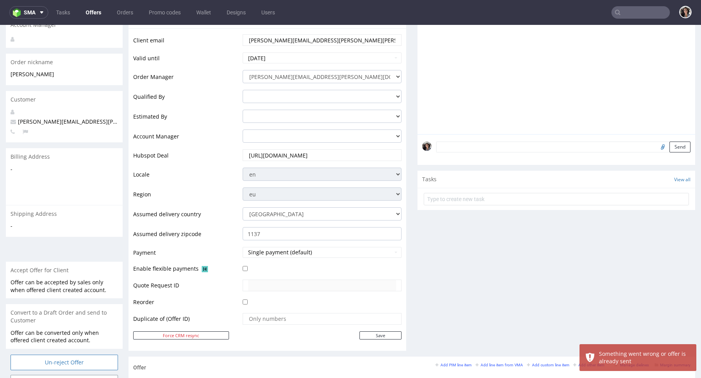
click at [65, 355] on input "Un-reject Offer" at bounding box center [64, 363] width 107 height 16
click at [53, 335] on link "Yes" at bounding box center [52, 334] width 22 height 12
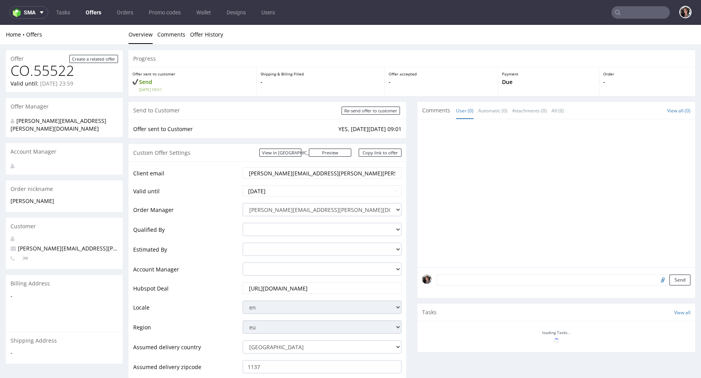
scroll to position [0, 0]
click at [379, 109] on input "Re-send offer to customer" at bounding box center [370, 111] width 58 height 8
type input "In progress..."
click at [385, 154] on link "Copy link to offer" at bounding box center [380, 153] width 43 height 8
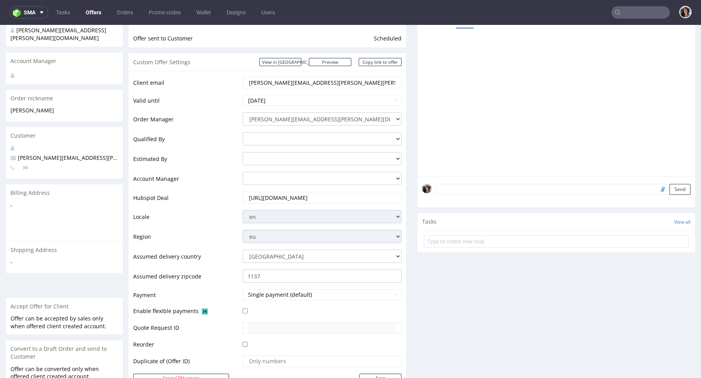
scroll to position [240, 0]
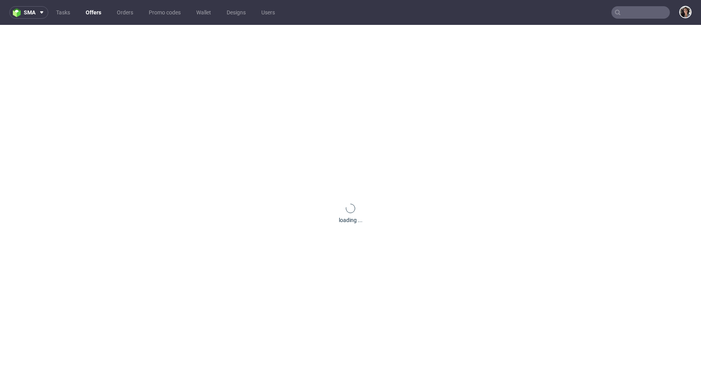
click at [640, 12] on input "text" at bounding box center [640, 12] width 58 height 12
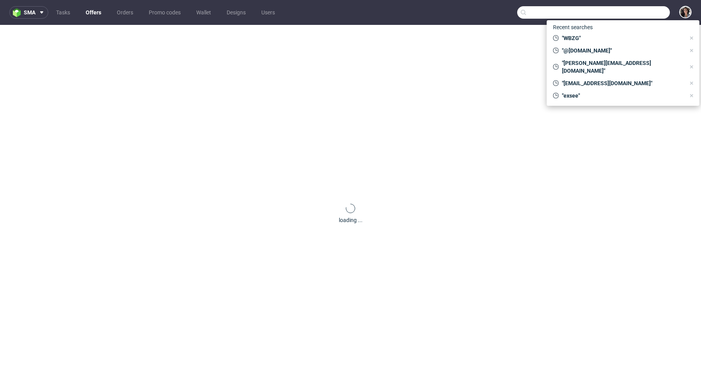
paste input "[PERSON_NAME][EMAIL_ADDRESS][DOMAIN_NAME]"
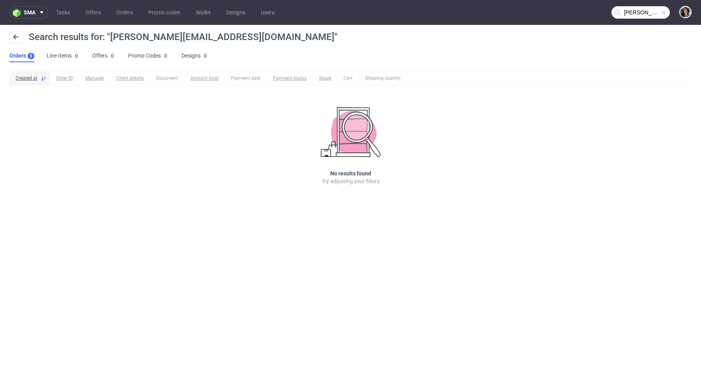
click at [635, 16] on input "[PERSON_NAME][EMAIL_ADDRESS][DOMAIN_NAME]" at bounding box center [640, 12] width 58 height 12
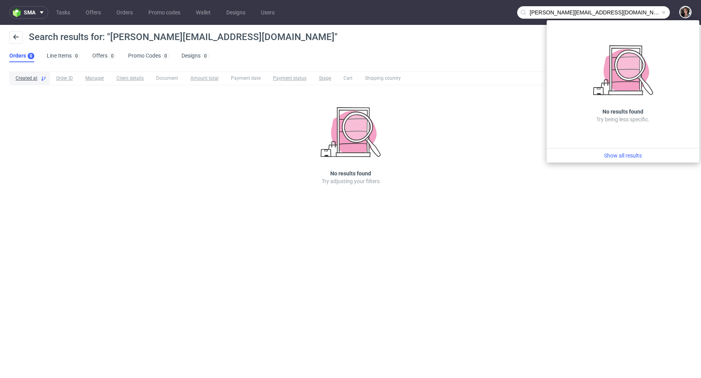
drag, startPoint x: 543, startPoint y: 9, endPoint x: 510, endPoint y: 12, distance: 33.2
click at [510, 12] on nav "sma Tasks Offers Orders Promo codes Wallet Designs Users [PERSON_NAME][EMAIL_AD…" at bounding box center [350, 12] width 701 height 25
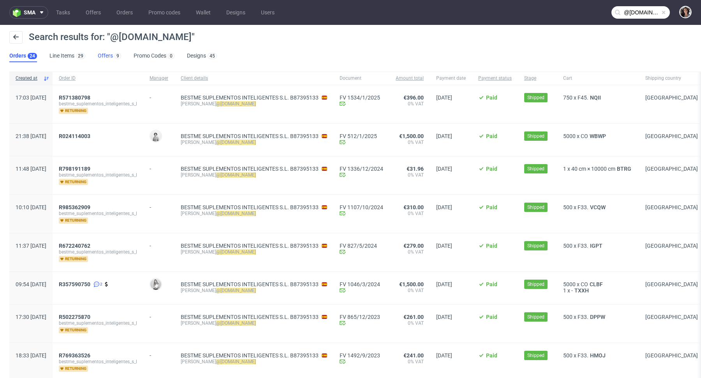
click at [104, 55] on link "Offers 9" at bounding box center [109, 56] width 23 height 12
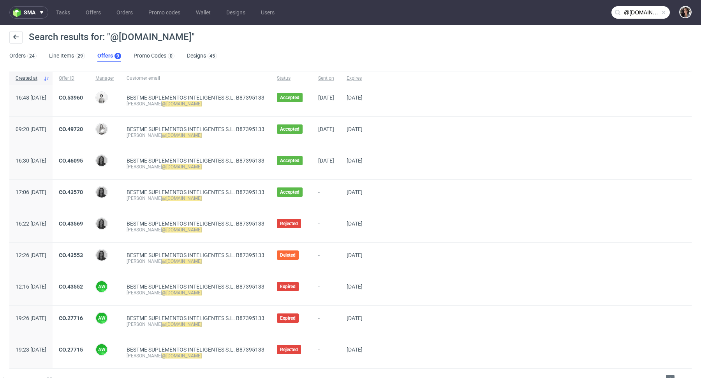
click at [633, 16] on input "@[DOMAIN_NAME]" at bounding box center [640, 12] width 58 height 12
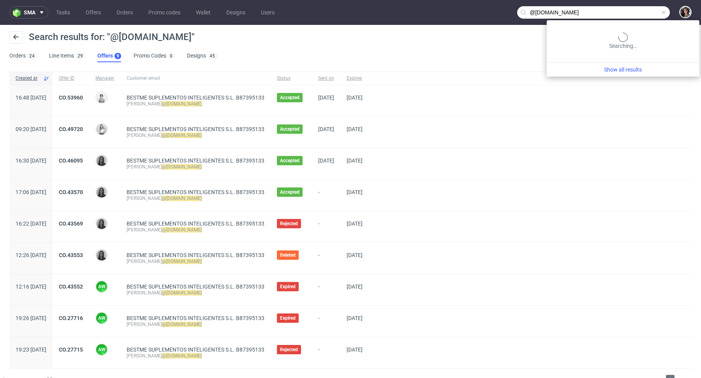
click at [633, 16] on input "@[DOMAIN_NAME]" at bounding box center [593, 12] width 153 height 12
paste input "R024114003"
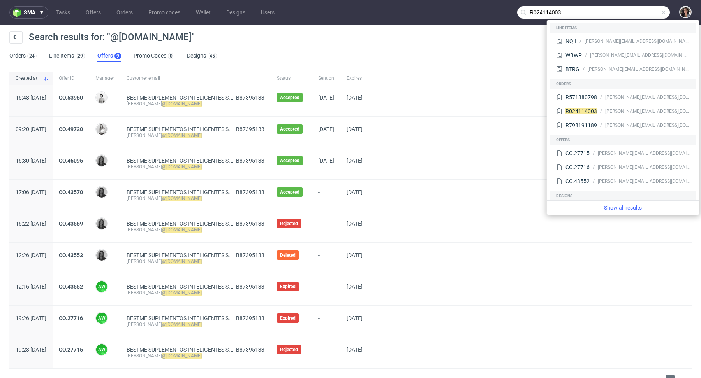
type input "R024114003"
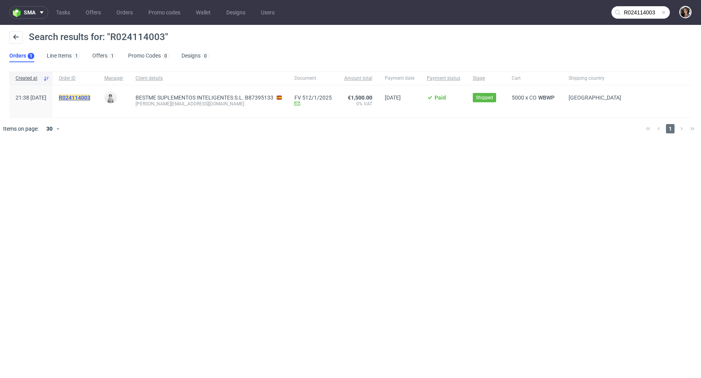
click at [90, 99] on mark "R024114003" at bounding box center [75, 98] width 32 height 6
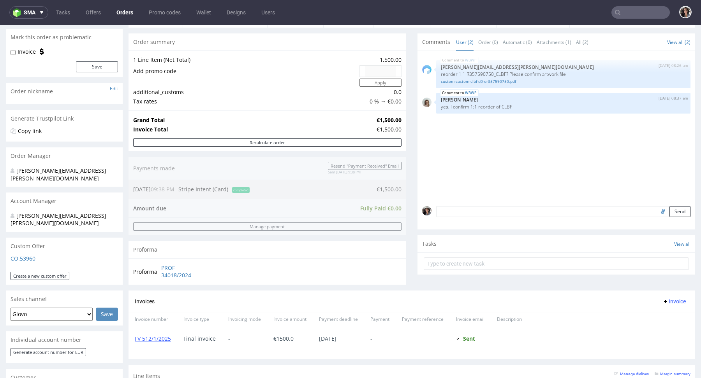
scroll to position [263, 0]
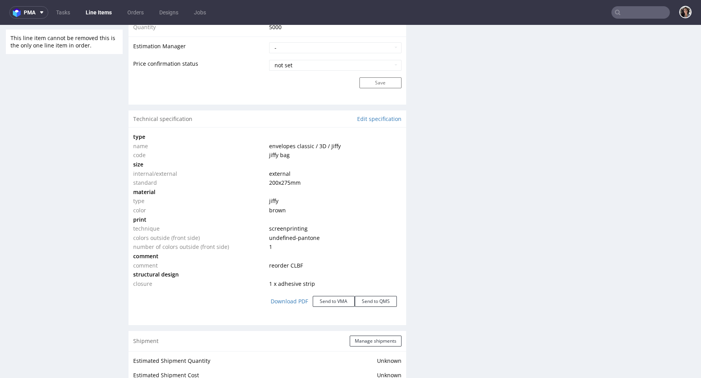
scroll to position [668, 0]
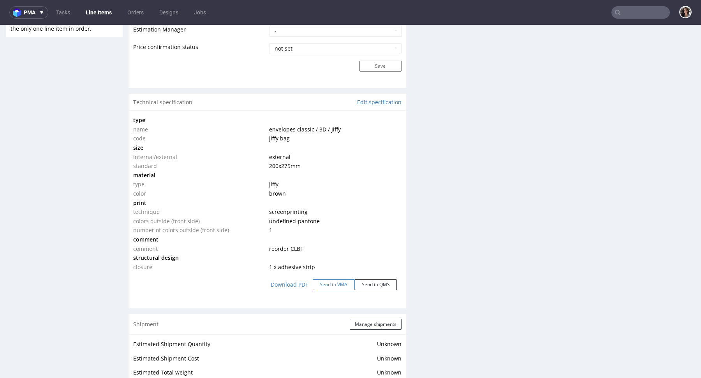
click at [332, 287] on button "Send to VMA" at bounding box center [334, 285] width 42 height 11
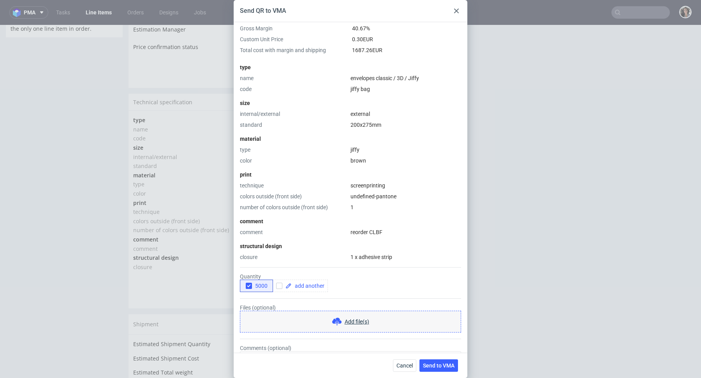
scroll to position [92, 0]
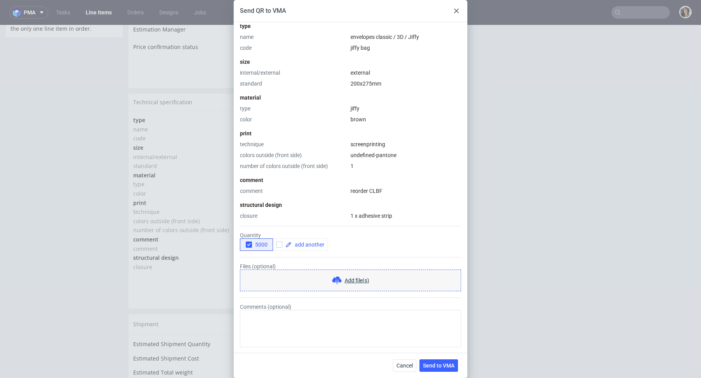
drag, startPoint x: 434, startPoint y: 366, endPoint x: 550, endPoint y: 198, distance: 204.2
click at [550, 200] on div "Send QR to VMA HS Code - Custom Unit Price Without Margin 0.18 EUR Shipping cos…" at bounding box center [350, 189] width 701 height 378
click at [401, 367] on span "Cancel" at bounding box center [404, 365] width 16 height 5
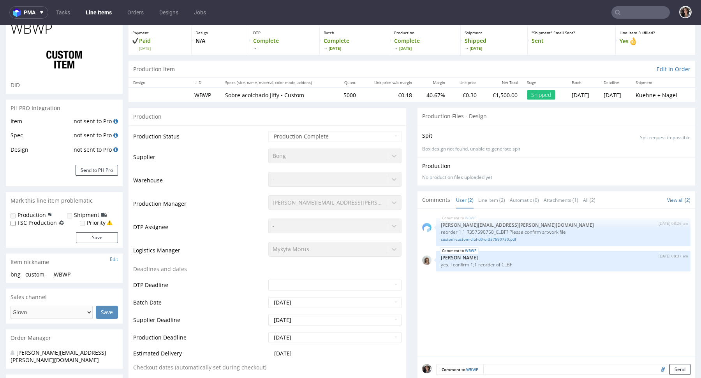
scroll to position [0, 0]
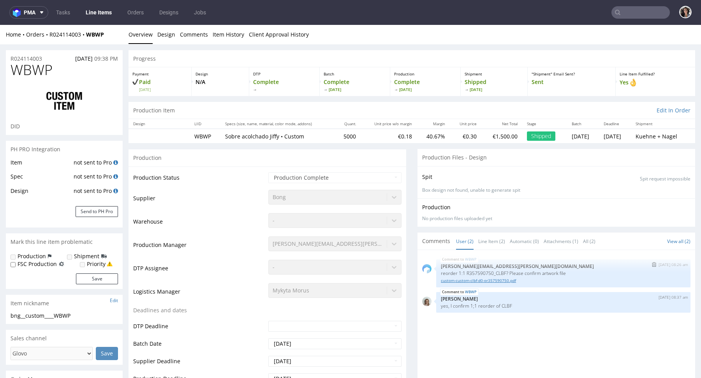
click at [483, 280] on link "custom-custom-clbf-d0-or357590750.pdf" at bounding box center [563, 281] width 245 height 6
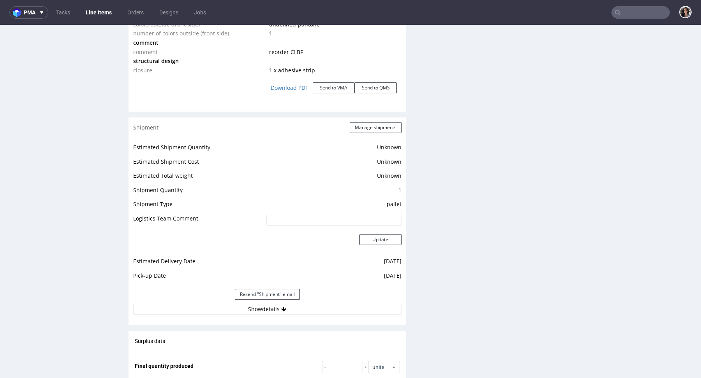
scroll to position [886, 0]
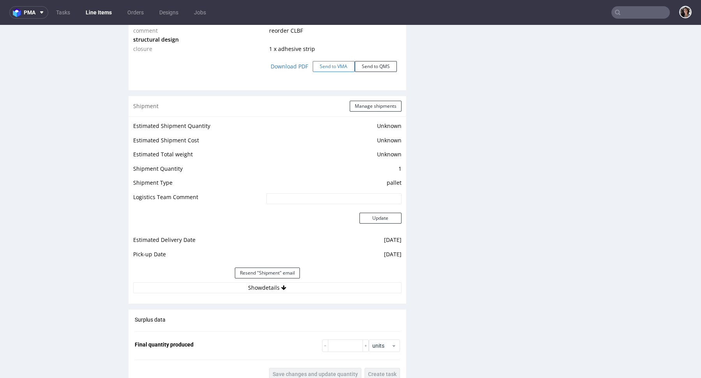
click at [327, 65] on button "Send to VMA" at bounding box center [334, 66] width 42 height 11
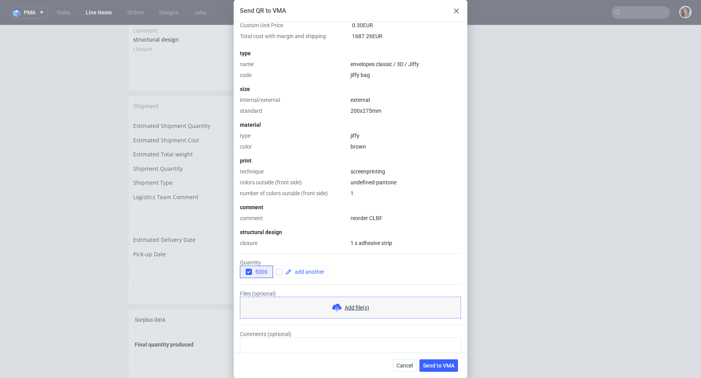
scroll to position [92, 0]
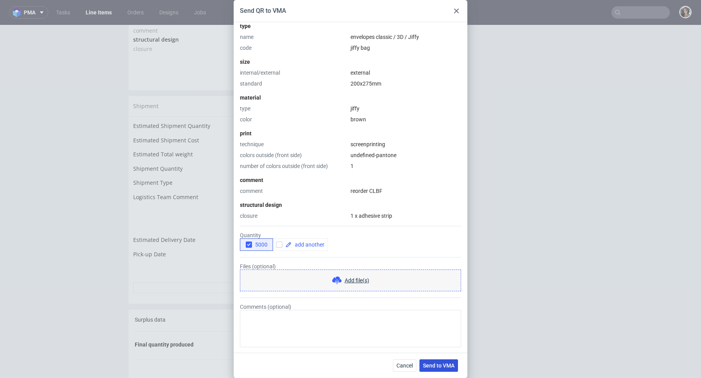
click at [445, 368] on span "Send to VMA" at bounding box center [439, 365] width 32 height 5
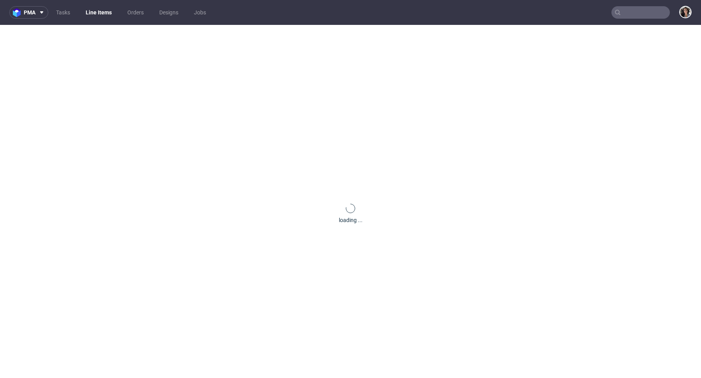
scroll to position [0, 0]
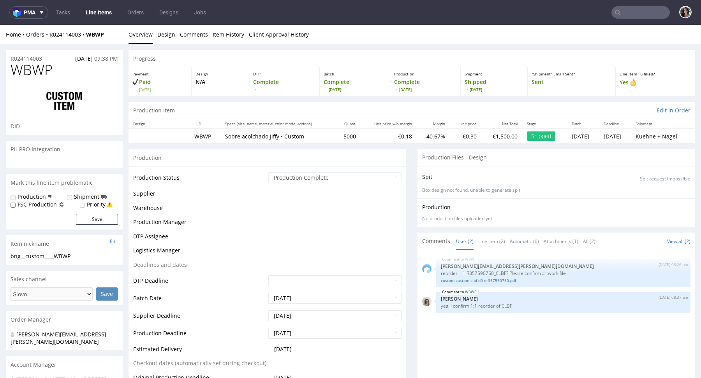
select select "in_progress"
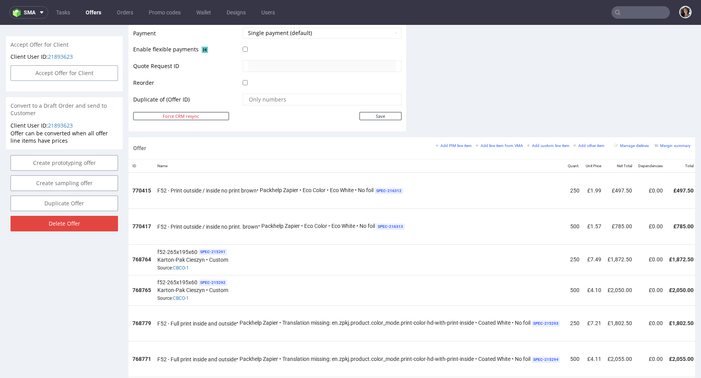
scroll to position [0, 134]
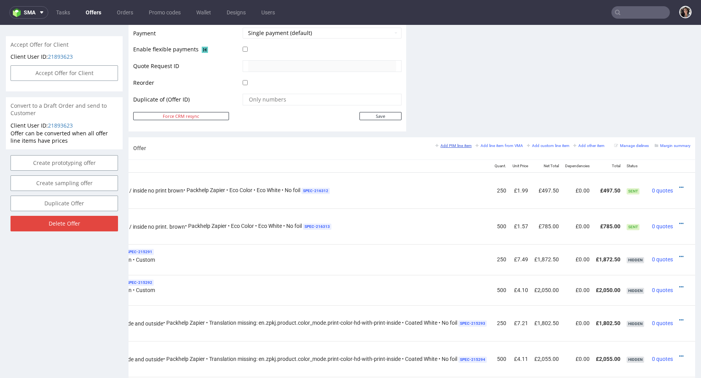
click at [455, 145] on small "Add PIM line item" at bounding box center [453, 146] width 36 height 4
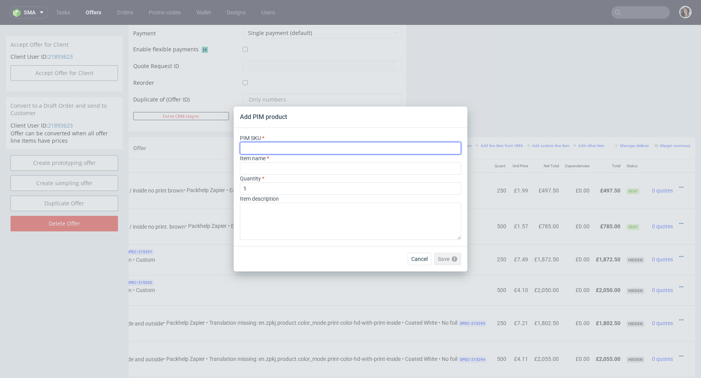
click at [262, 146] on input "text" at bounding box center [350, 148] width 221 height 12
paste input "box--mailer-box--52--cardboard-white-one-side--print-eco-color--foil-none"
type input "box--mailer-box--52--cardboard-white-one-side--print-eco-color--foil-none"
type input "Caja postal"
type input "box--mailer-box--52--cardboard-white-one-side--print-eco-color--foil-none"
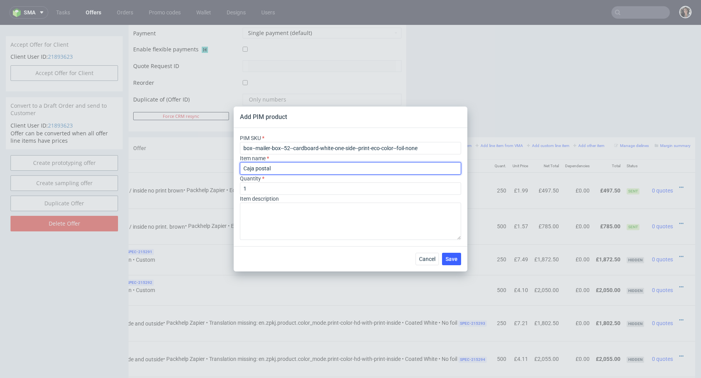
click at [262, 167] on input "Caja postal" at bounding box center [350, 168] width 221 height 12
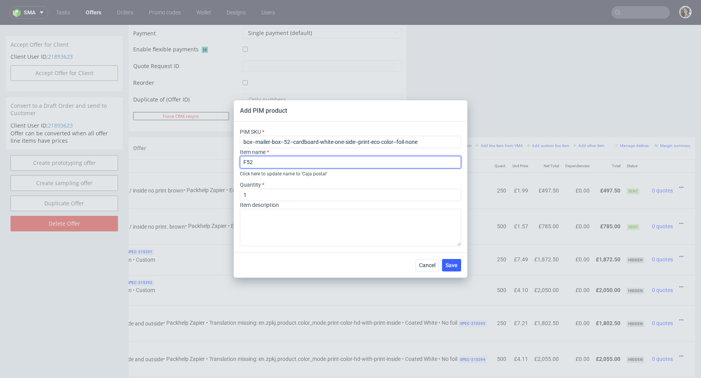
click at [286, 165] on input "F52" at bounding box center [350, 162] width 221 height 12
type input "F52 - ou"
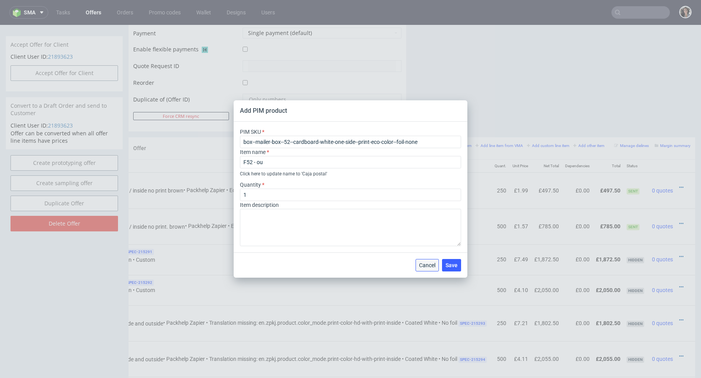
click at [423, 269] on button "Cancel" at bounding box center [426, 265] width 23 height 12
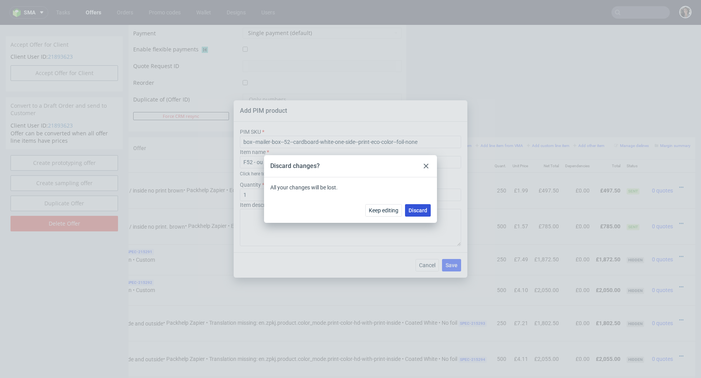
click at [419, 211] on span "Discard" at bounding box center [417, 210] width 19 height 5
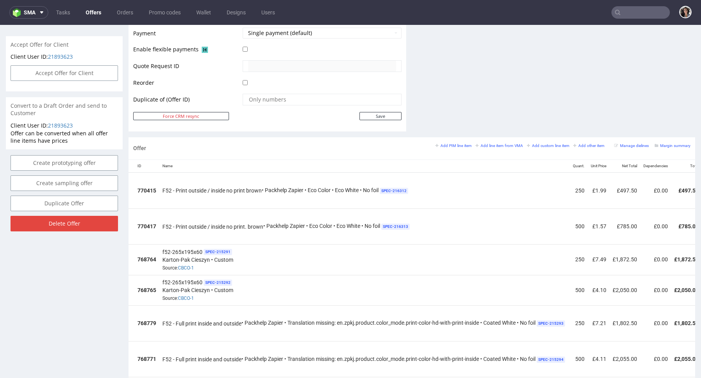
scroll to position [0, 0]
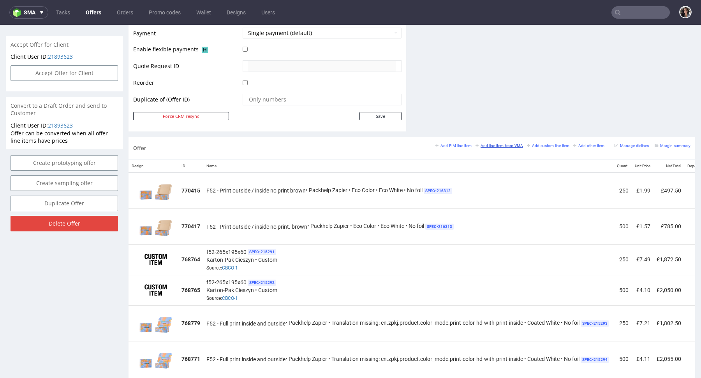
click at [504, 144] on small "Add line item from VMA" at bounding box center [498, 146] width 47 height 4
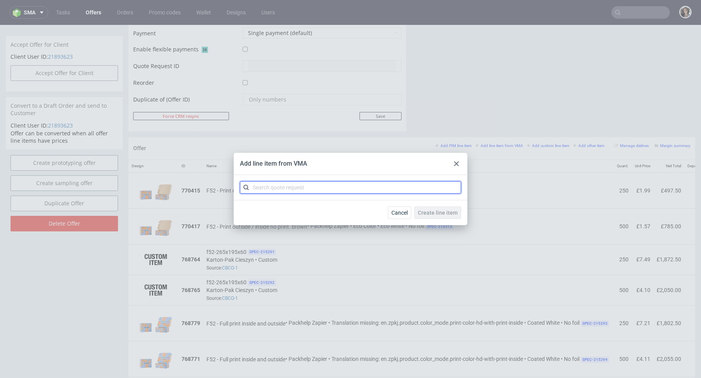
click at [337, 188] on input "text" at bounding box center [350, 187] width 221 height 12
click at [455, 165] on use at bounding box center [456, 164] width 5 height 5
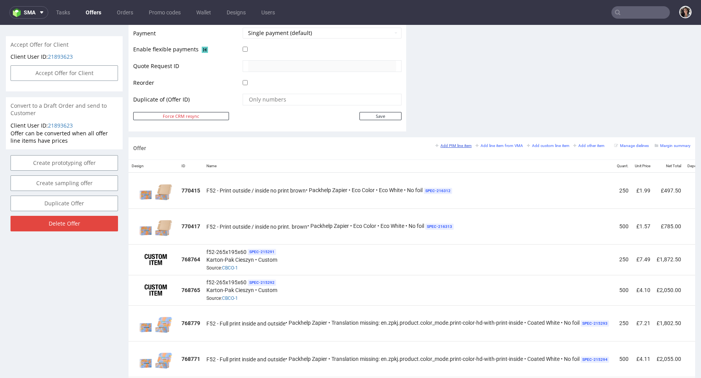
click at [448, 144] on small "Add PIM line item" at bounding box center [453, 146] width 36 height 4
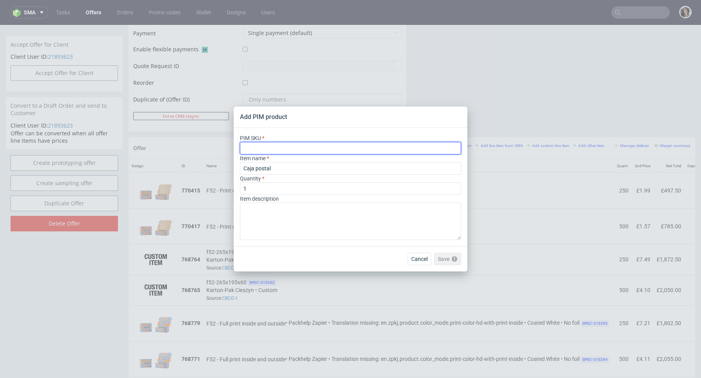
click at [397, 144] on input "text" at bounding box center [350, 148] width 221 height 12
paste input "box--mailer-box--52--cardboard-white-one-side--print-eco-color--foil-none"
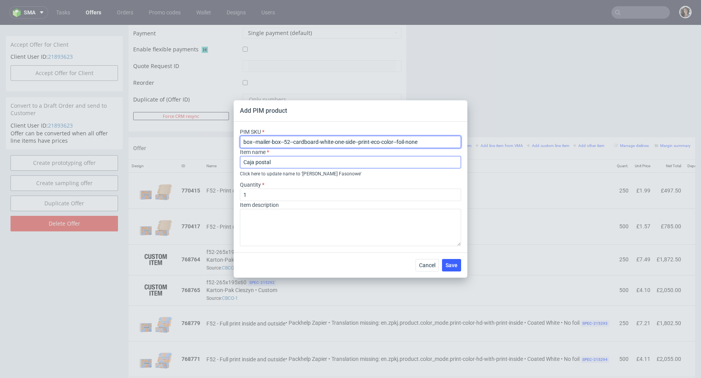
type input "box--mailer-box--52--cardboard-white-one-side--print-eco-color--foil-none"
click at [295, 163] on input "Caja postal" at bounding box center [350, 162] width 221 height 12
click at [241, 140] on input "box--mailer-box--52--cardboard-white-one-side--print-eco-color--foil-none" at bounding box center [350, 142] width 221 height 12
click at [271, 160] on input "Caja postal" at bounding box center [350, 162] width 221 height 12
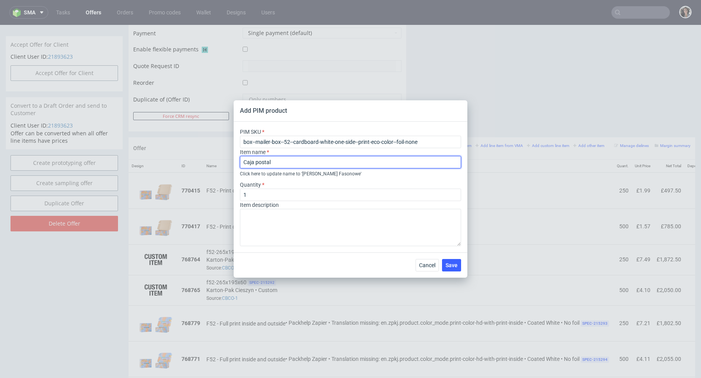
click at [271, 160] on input "Caja postal" at bounding box center [350, 162] width 221 height 12
type input "F52 - Print outside / inside no print brown"
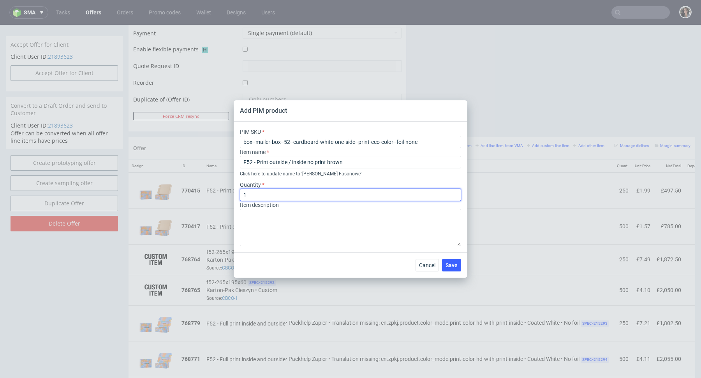
click at [300, 193] on input "1" at bounding box center [350, 195] width 221 height 12
type input "240"
click at [457, 262] on button "Save" at bounding box center [451, 265] width 19 height 12
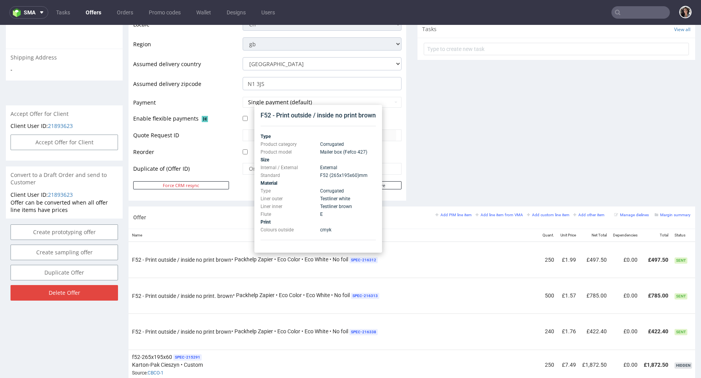
scroll to position [0, 134]
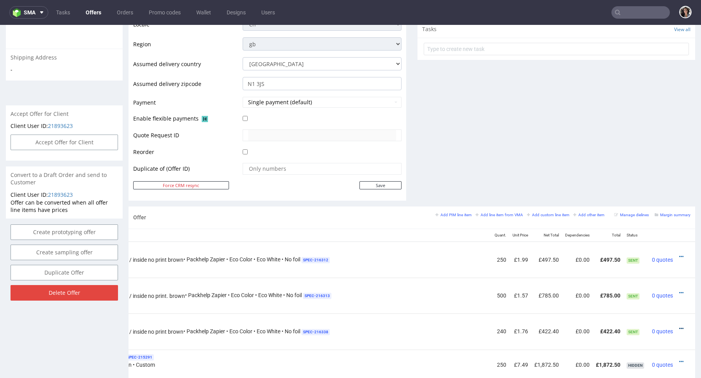
click at [679, 326] on icon at bounding box center [681, 328] width 4 height 5
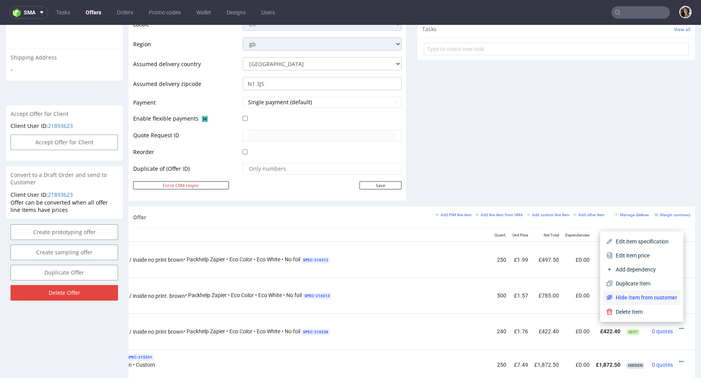
click at [655, 298] on span "Hide item from customer" at bounding box center [644, 298] width 65 height 8
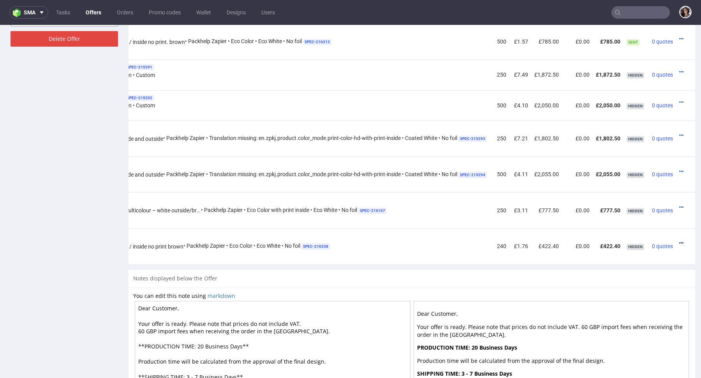
click at [679, 242] on icon at bounding box center [681, 243] width 4 height 5
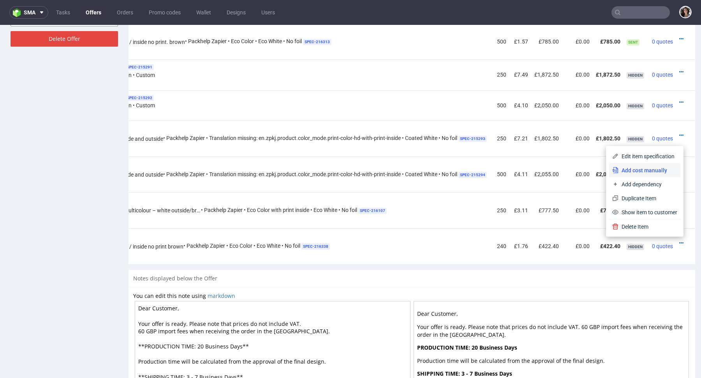
click at [640, 169] on span "Add cost manually" at bounding box center [647, 171] width 59 height 8
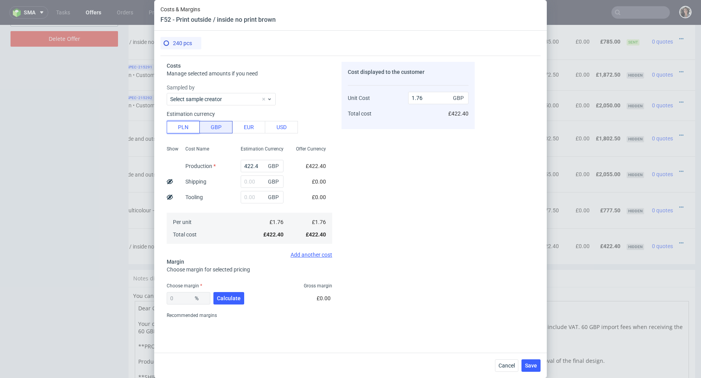
click at [185, 128] on button "PLN" at bounding box center [183, 127] width 33 height 12
type input "0.36"
click at [260, 165] on input "422.4" at bounding box center [262, 166] width 43 height 12
type input "0"
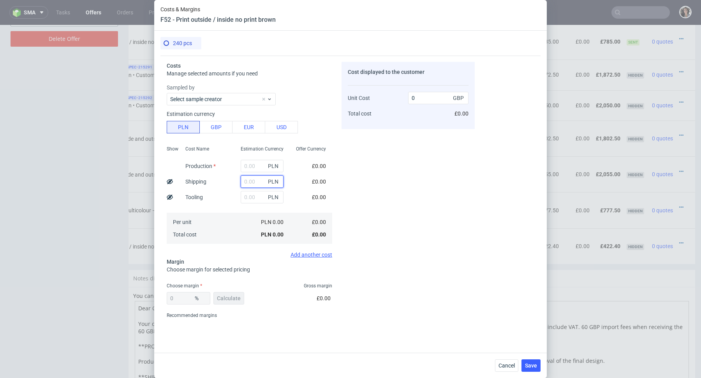
click at [255, 182] on input "text" at bounding box center [262, 182] width 43 height 12
type input "189."
type input "0.16"
type input "189.6"
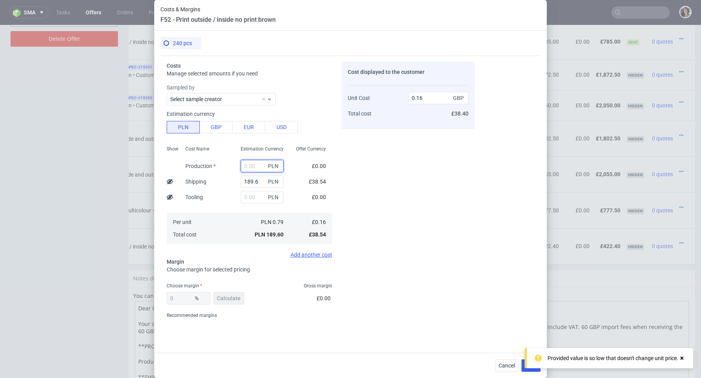
click at [250, 165] on input "text" at bounding box center [262, 166] width 43 height 12
type input "523"
type input "0.6"
type input "523.2"
drag, startPoint x: 425, startPoint y: 94, endPoint x: 432, endPoint y: 98, distance: 8.2
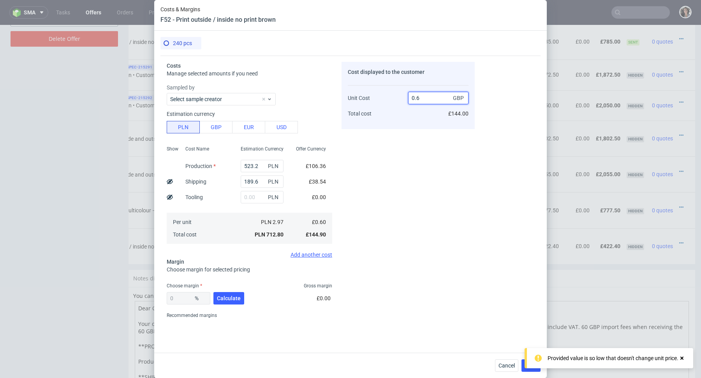
click at [432, 98] on input "0.6" at bounding box center [438, 98] width 60 height 12
type input "1.99"
type input "69.84924623115577"
type input "2"
type input "1."
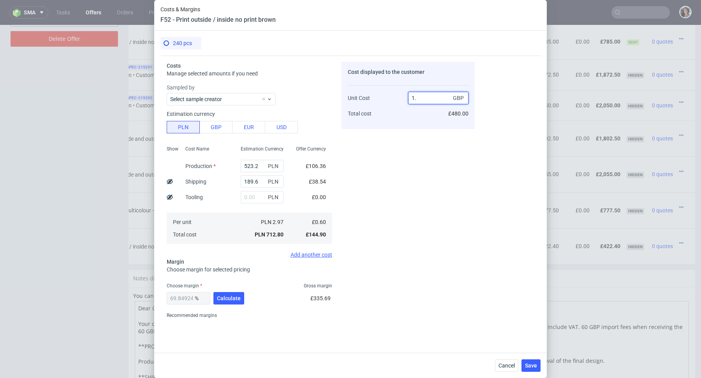
type input "40"
type input "1.0198"
type input "41.164934300843306"
type input "1.98"
type input "69.6969696969697"
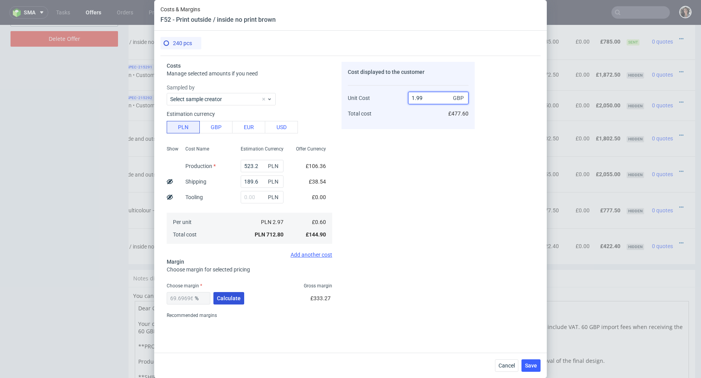
type input "1.99"
click at [236, 293] on button "Calculate" at bounding box center [228, 298] width 31 height 12
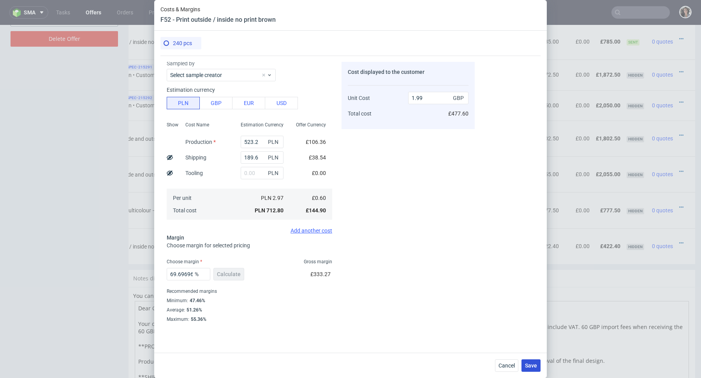
click at [531, 367] on span "Save" at bounding box center [531, 365] width 12 height 5
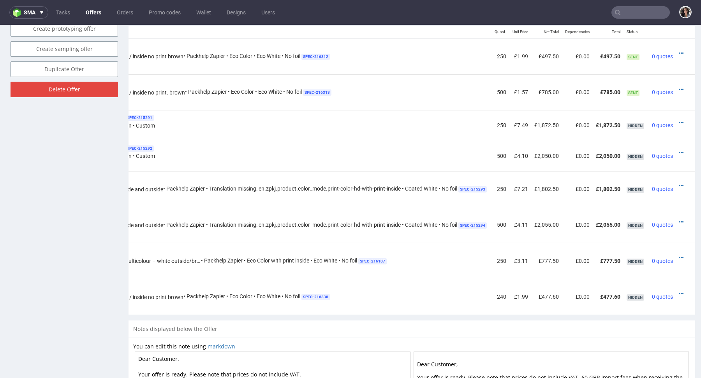
scroll to position [449, 0]
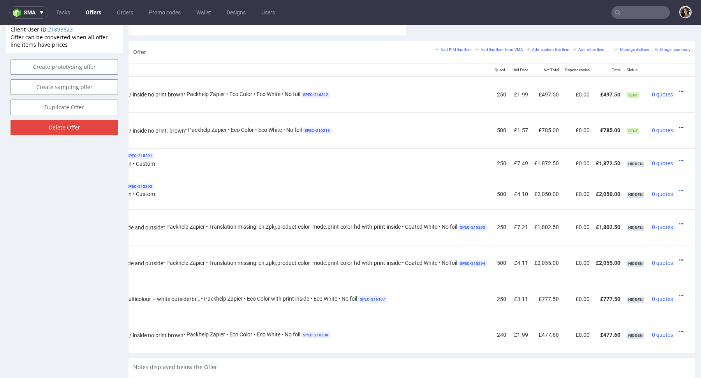
click at [679, 125] on icon at bounding box center [681, 127] width 4 height 5
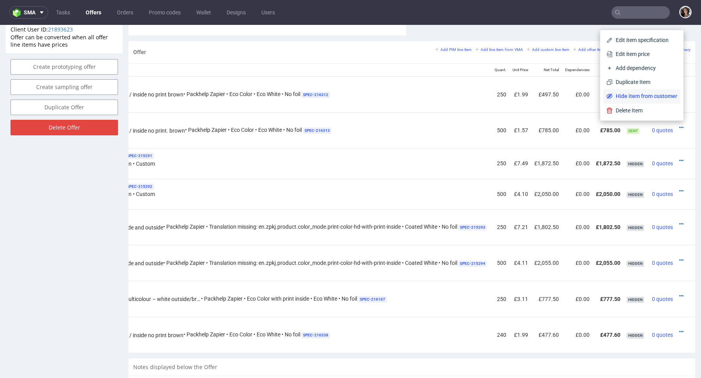
click at [645, 99] on span "Hide item from customer" at bounding box center [644, 96] width 65 height 8
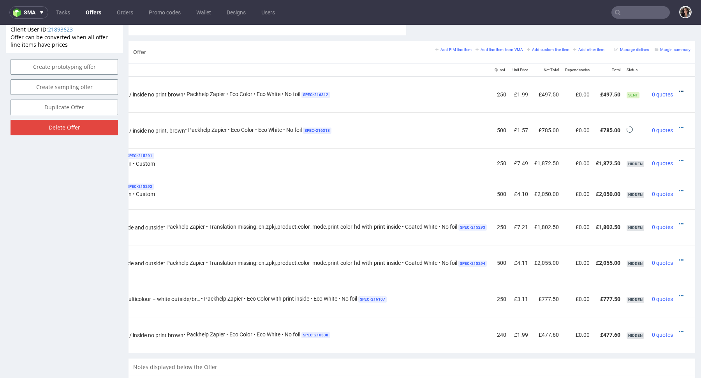
click at [679, 89] on icon at bounding box center [681, 91] width 4 height 5
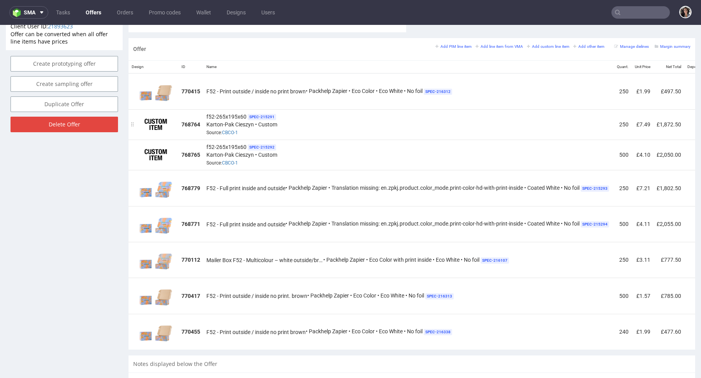
scroll to position [0, 134]
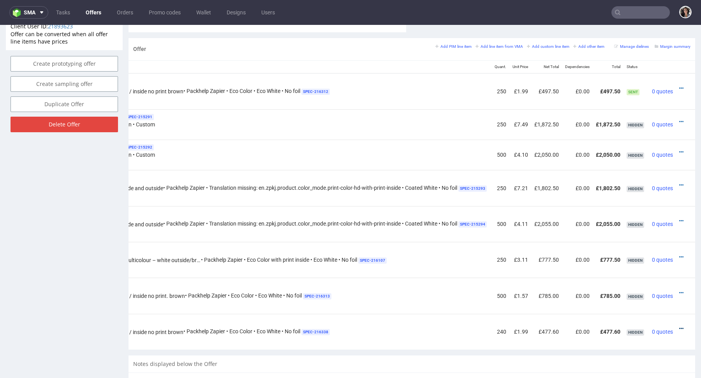
click at [679, 326] on icon at bounding box center [681, 328] width 4 height 5
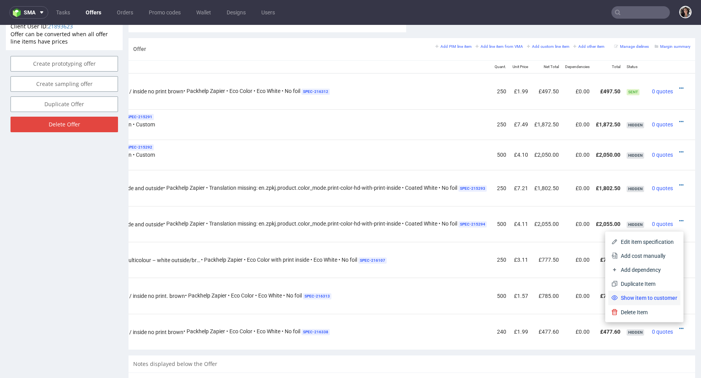
click at [658, 296] on span "Show item to customer" at bounding box center [647, 298] width 60 height 8
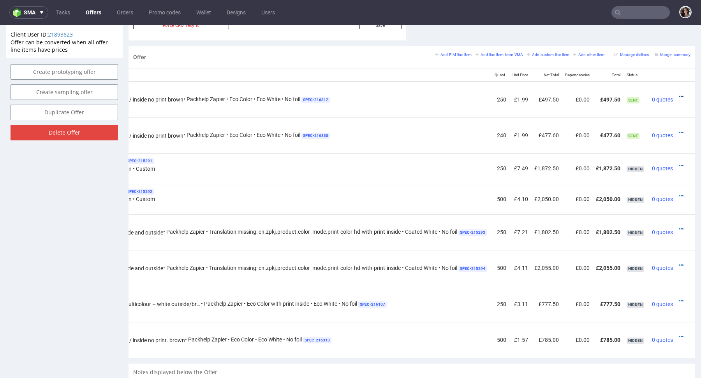
click at [679, 94] on icon at bounding box center [681, 96] width 4 height 5
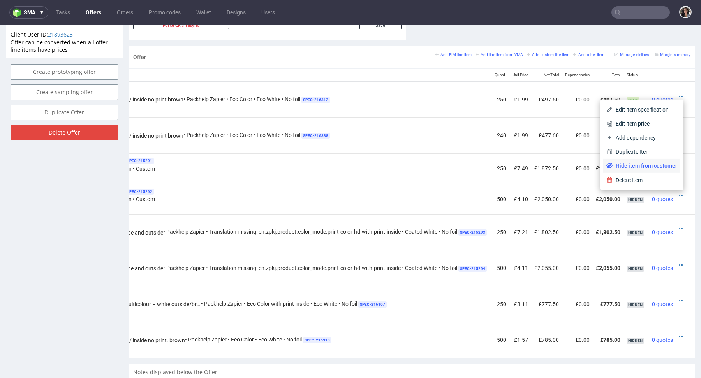
click at [653, 165] on span "Hide item from customer" at bounding box center [644, 166] width 65 height 8
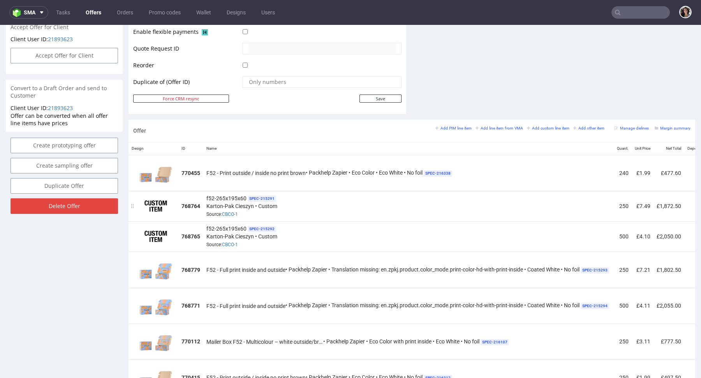
scroll to position [0, 0]
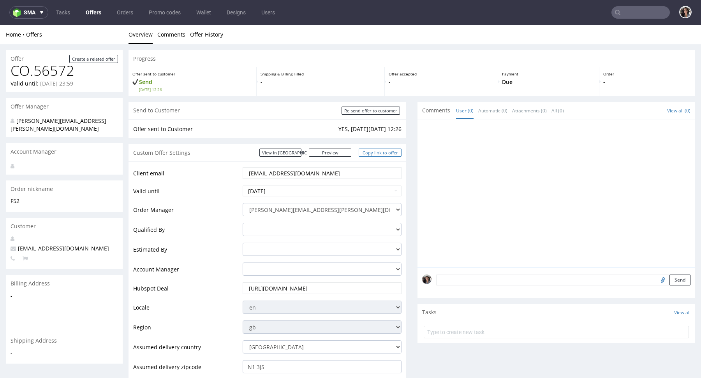
click at [375, 151] on link "Copy link to offer" at bounding box center [380, 153] width 43 height 8
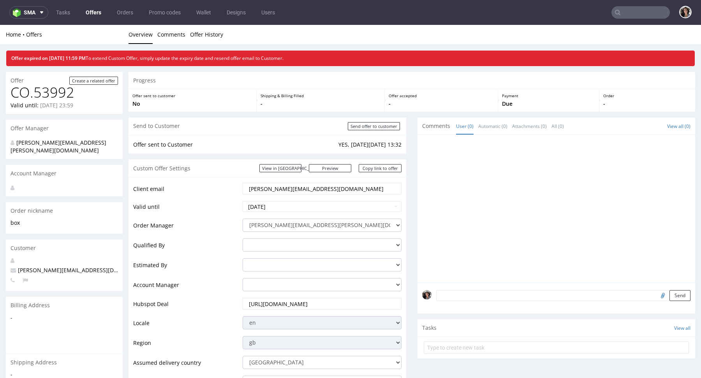
click at [94, 13] on link "Offers" at bounding box center [93, 12] width 25 height 12
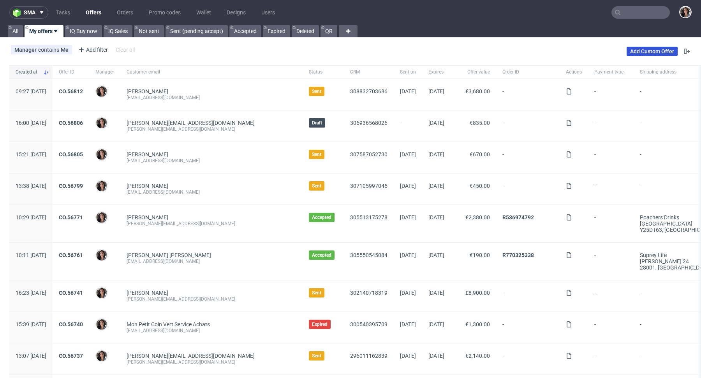
click at [646, 52] on link "Add Custom Offer" at bounding box center [651, 51] width 51 height 9
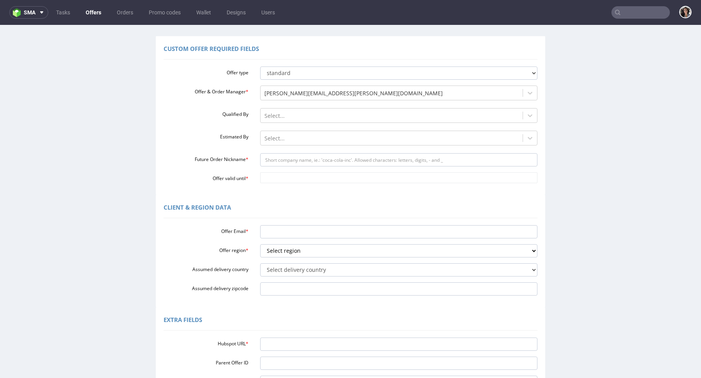
scroll to position [80, 0]
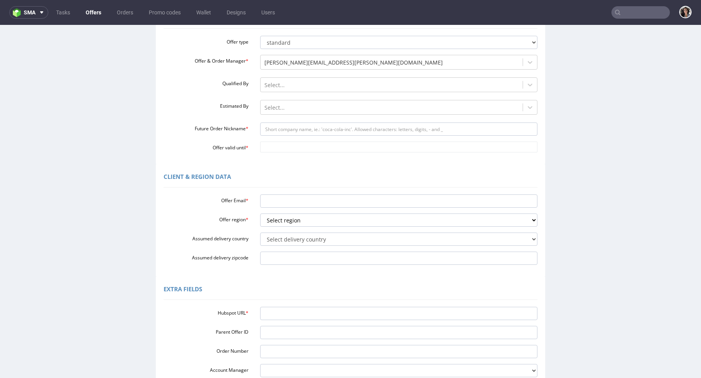
click at [299, 303] on div "Extra Fields Hubspot URL * Parent Offer ID Order Number Account Manager [PERSON…" at bounding box center [350, 333] width 389 height 113
click at [290, 317] on input "Hubspot URL *" at bounding box center [399, 313] width 278 height 13
paste input "[URL][DOMAIN_NAME]"
type input "[URL][DOMAIN_NAME]"
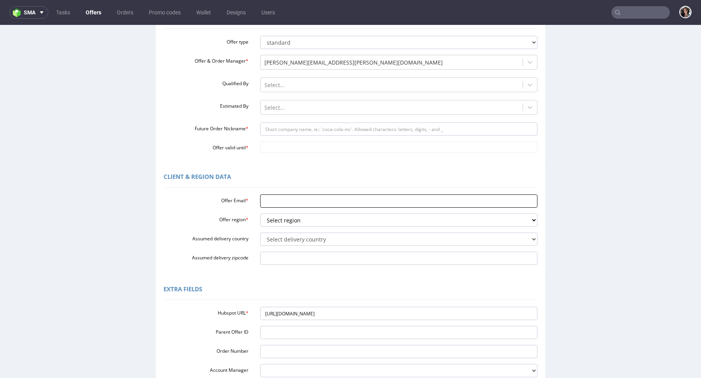
click at [281, 197] on input "Offer Email *" at bounding box center [399, 201] width 278 height 13
paste input "[PERSON_NAME][EMAIL_ADDRESS][DOMAIN_NAME]"
type input "[PERSON_NAME][EMAIL_ADDRESS][DOMAIN_NAME]"
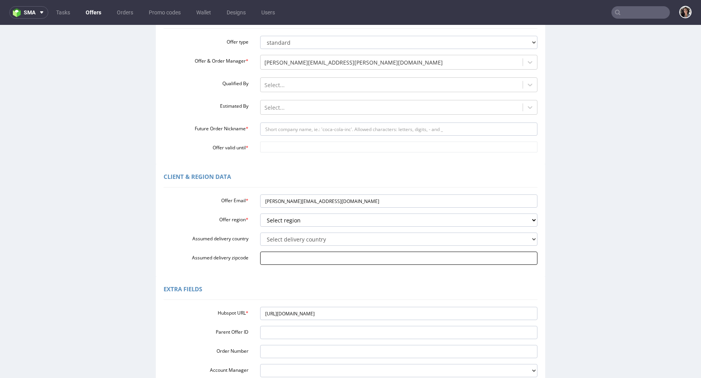
click at [288, 261] on input "Assumed delivery zipcode" at bounding box center [399, 258] width 278 height 13
paste input "28440"
type input "28440"
click at [287, 243] on select "Select delivery country [GEOGRAPHIC_DATA] [GEOGRAPHIC_DATA] [GEOGRAPHIC_DATA] […" at bounding box center [399, 239] width 278 height 13
select select "68"
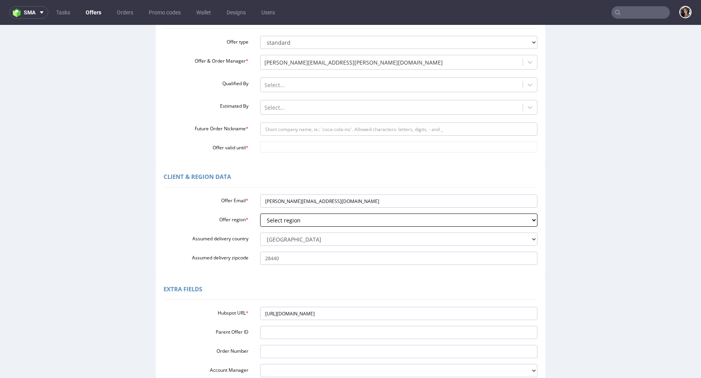
click at [286, 220] on select "Select region eu gb de pl fr it es" at bounding box center [399, 220] width 278 height 13
select select "es"
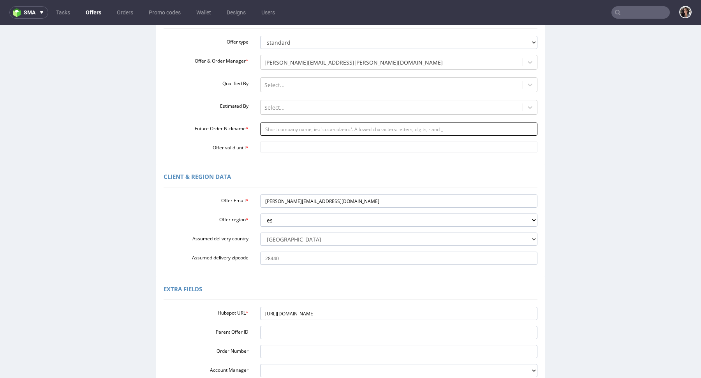
click at [289, 129] on input "Future Order Nickname *" at bounding box center [399, 129] width 278 height 13
type input "b"
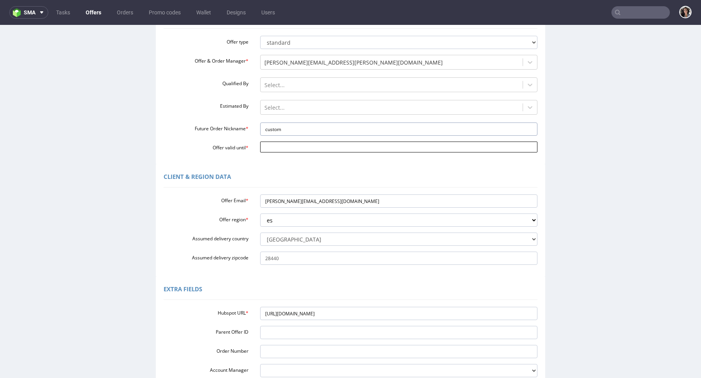
type input "custom"
click at [272, 145] on input "Offer valid until *" at bounding box center [399, 147] width 278 height 11
click at [323, 101] on td "19" at bounding box center [324, 101] width 12 height 12
type input "[DATE]"
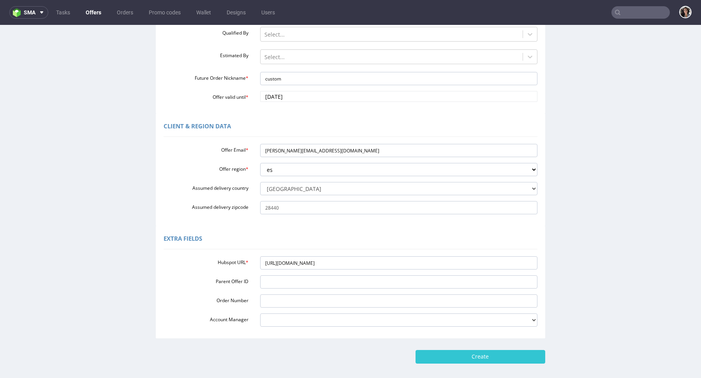
scroll to position [166, 0]
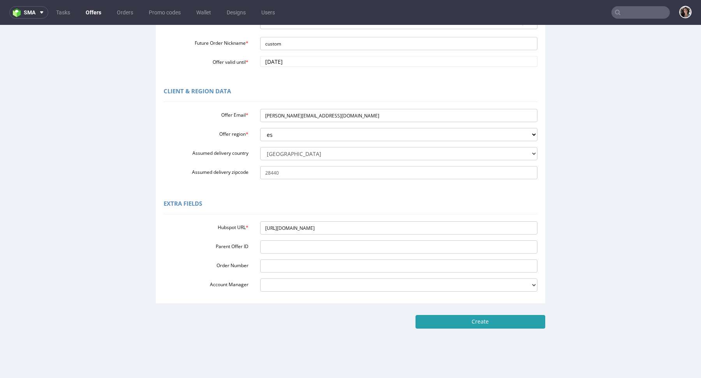
click at [495, 323] on input "Create" at bounding box center [480, 321] width 130 height 13
type input "Please wait..."
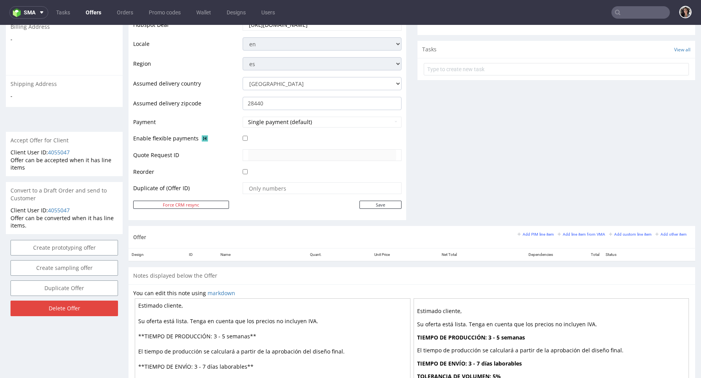
scroll to position [182, 0]
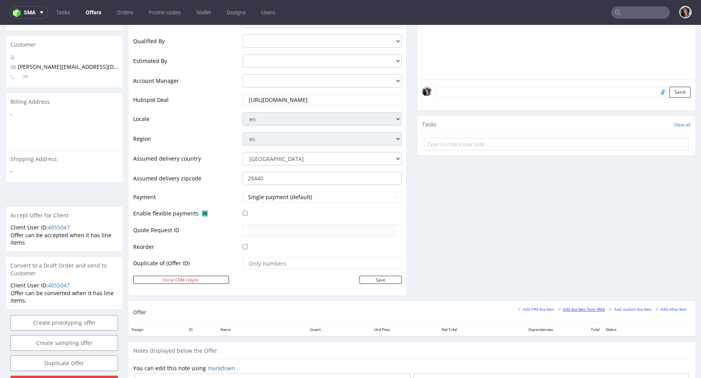
click at [571, 309] on small "Add line item from VMA" at bounding box center [580, 310] width 47 height 4
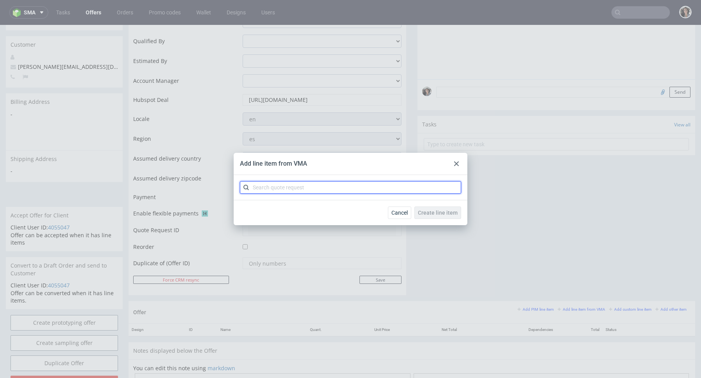
click at [369, 190] on input "text" at bounding box center [350, 187] width 221 height 12
paste input "CBLB"
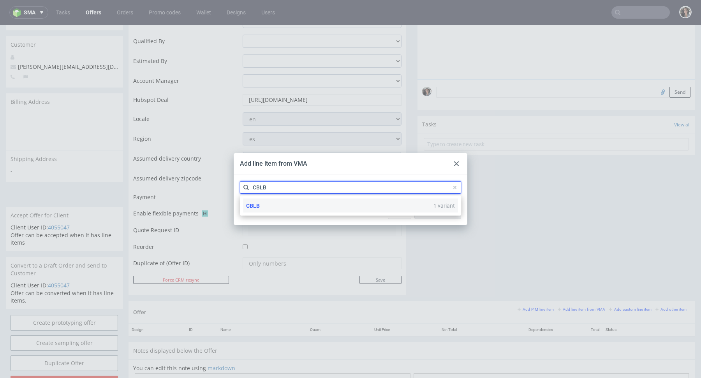
type input "CBLB"
click at [264, 206] on div "CBLB 1 variant" at bounding box center [350, 206] width 215 height 14
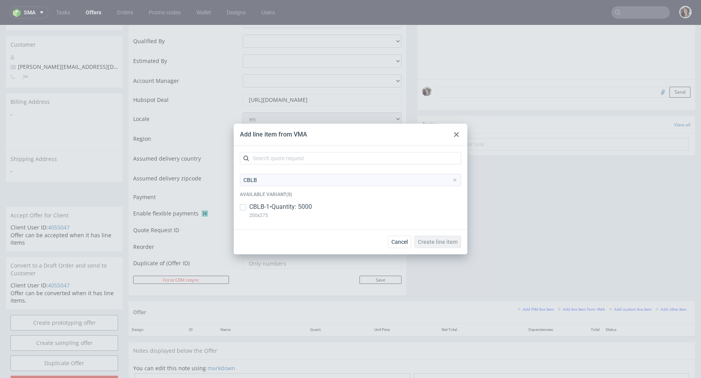
click at [258, 204] on p "CBLB-1 • Quantity: 5000" at bounding box center [280, 207] width 63 height 9
checkbox input "true"
click at [441, 243] on span "Create line item" at bounding box center [438, 241] width 40 height 5
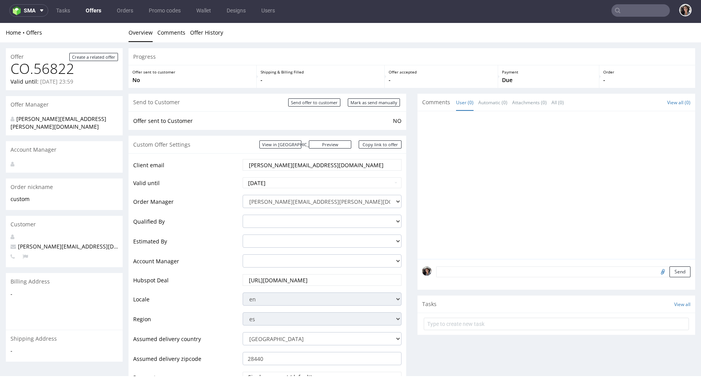
scroll to position [259, 0]
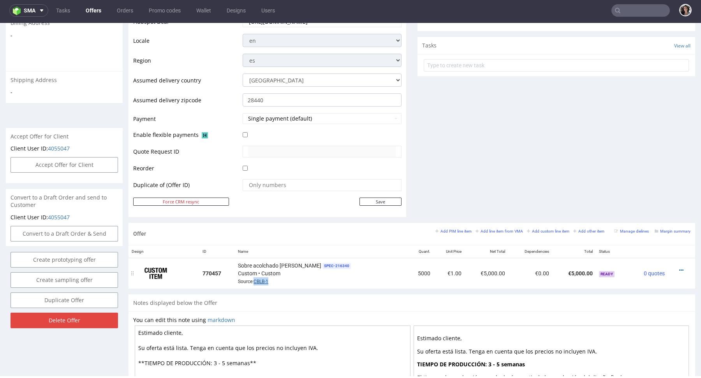
drag, startPoint x: 291, startPoint y: 278, endPoint x: 262, endPoint y: 279, distance: 28.4
click at [262, 279] on div "Sobre acolchado Jiffy SPEC- 216340 Custom • Custom Source: CBLB-1" at bounding box center [320, 274] width 165 height 24
copy link "CBLB-1"
click at [679, 268] on icon at bounding box center [681, 270] width 4 height 5
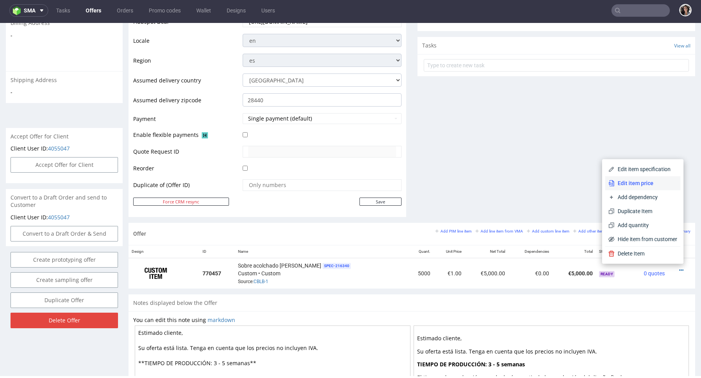
click at [628, 185] on span "Edit item price" at bounding box center [645, 183] width 63 height 8
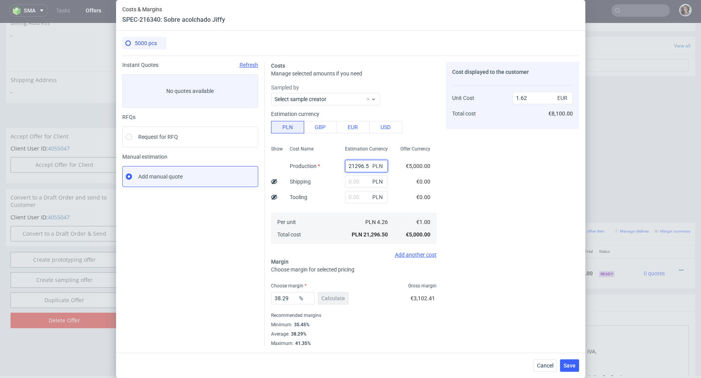
click at [362, 168] on input "21296.5" at bounding box center [366, 166] width 43 height 12
paste input "3000"
type input "3000"
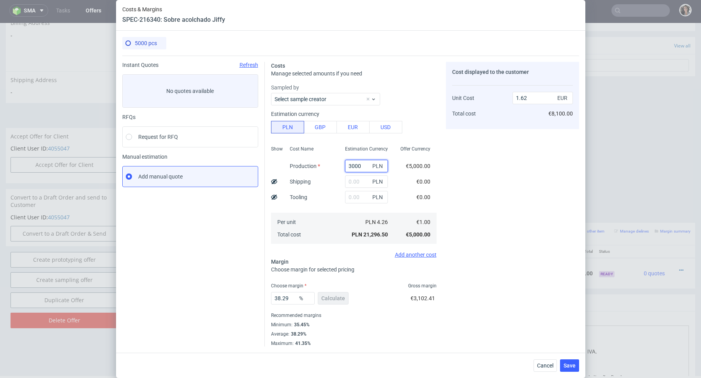
type input "0.23"
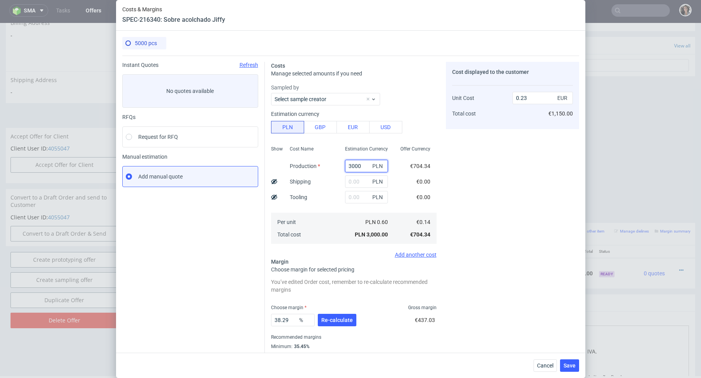
type input "3000"
click at [356, 184] on input "text" at bounding box center [366, 182] width 43 height 12
paste input "855,70"
type input "855.7"
type input "0.29"
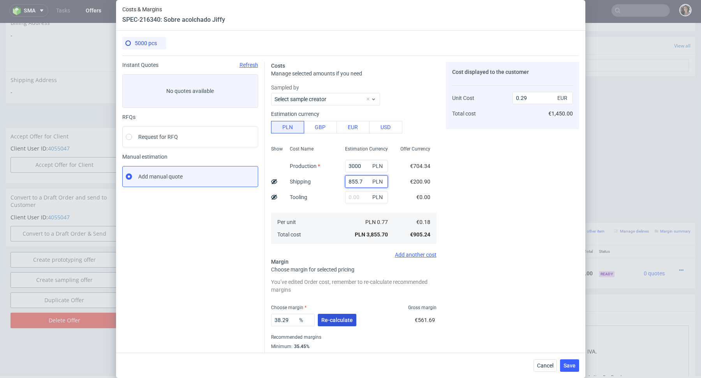
type input "855.7"
click at [336, 320] on span "Re-calculate" at bounding box center [337, 320] width 32 height 5
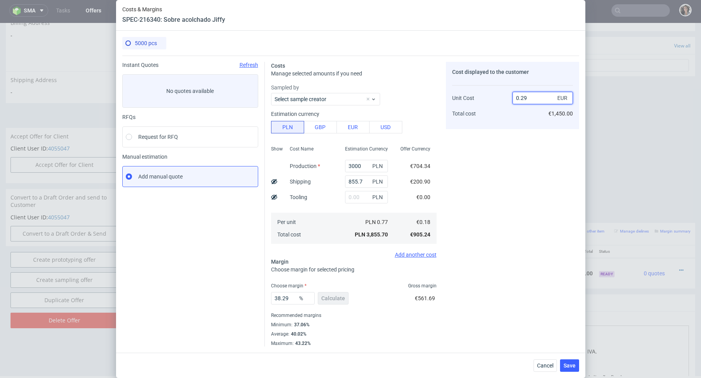
click at [530, 98] on input "0.29" at bounding box center [542, 98] width 60 height 12
type input "0.2"
type input "10"
type input "0.30"
type input "40"
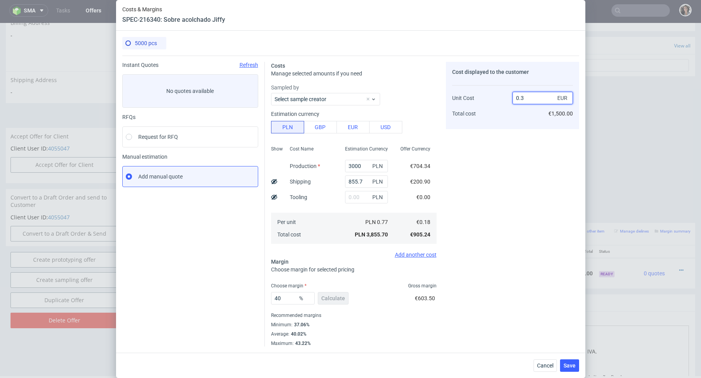
type input "0.31"
type input "41.935483870967744"
type input "0.30"
type input "40"
type input "0.3"
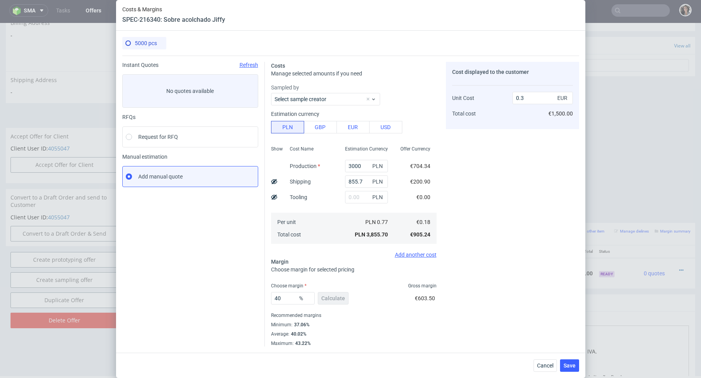
click at [465, 259] on div "Cost displayed to the customer Unit Cost Total cost 0.3 EUR €1,500.00" at bounding box center [512, 204] width 133 height 285
click at [567, 369] on span "Save" at bounding box center [569, 365] width 12 height 5
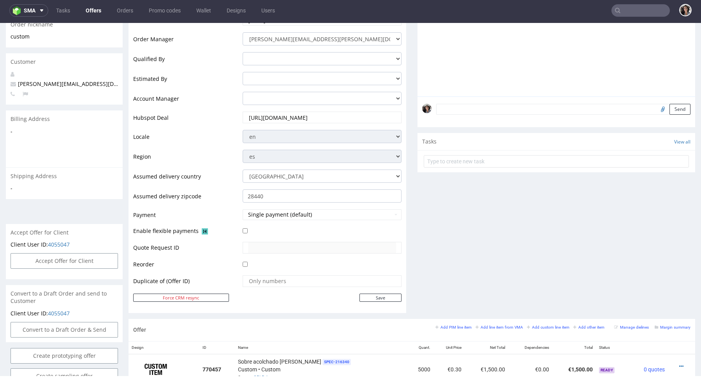
scroll to position [373, 0]
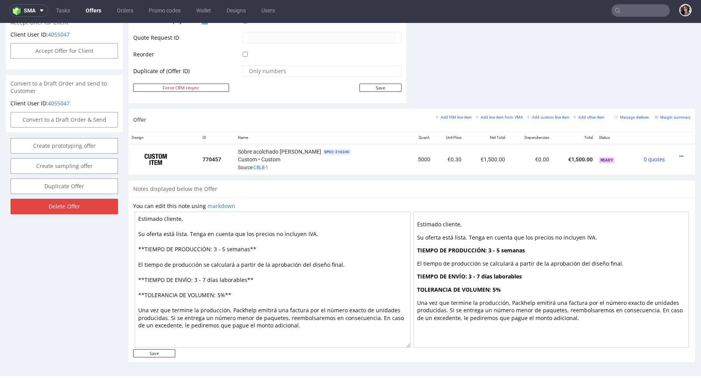
drag, startPoint x: 243, startPoint y: 278, endPoint x: 206, endPoint y: 278, distance: 37.0
click at [206, 278] on textarea "Estimado cliente, Su oferta está lista. Tenga en cuenta que los precios no incl…" at bounding box center [273, 280] width 276 height 136
drag, startPoint x: 203, startPoint y: 278, endPoint x: 244, endPoint y: 278, distance: 41.7
click at [244, 278] on textarea "Estimado cliente, Su oferta está lista. Tenga en cuenta que los precios no incl…" at bounding box center [273, 280] width 276 height 136
drag, startPoint x: 211, startPoint y: 248, endPoint x: 247, endPoint y: 247, distance: 35.8
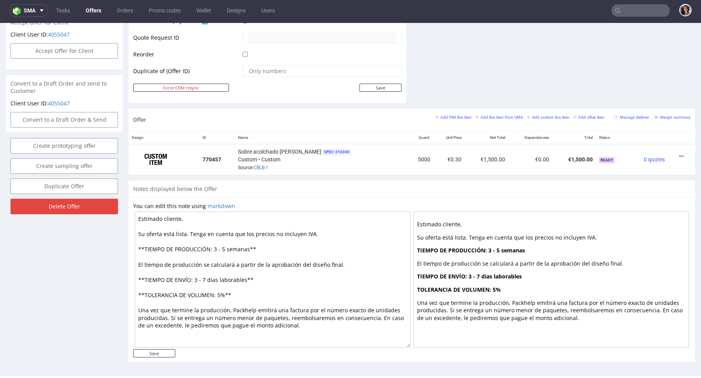
click at [247, 247] on textarea "Estimado cliente, Su oferta está lista. Tenga en cuenta que los precios no incl…" at bounding box center [273, 280] width 276 height 136
paste textarea "7 días laborable"
click at [211, 248] on textarea "Estimado cliente, Su oferta está lista. Tenga en cuenta que los precios no incl…" at bounding box center [273, 280] width 276 height 136
type textarea "Estimado cliente, Su oferta está lista. Tenga en cuenta que los precios no incl…"
click at [164, 356] on input "Save" at bounding box center [154, 354] width 42 height 8
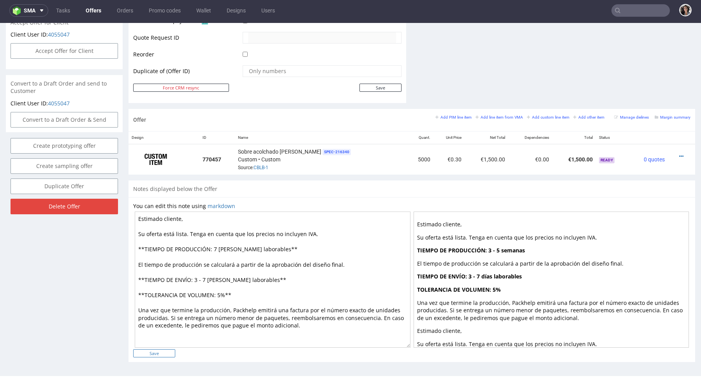
type input "In progress..."
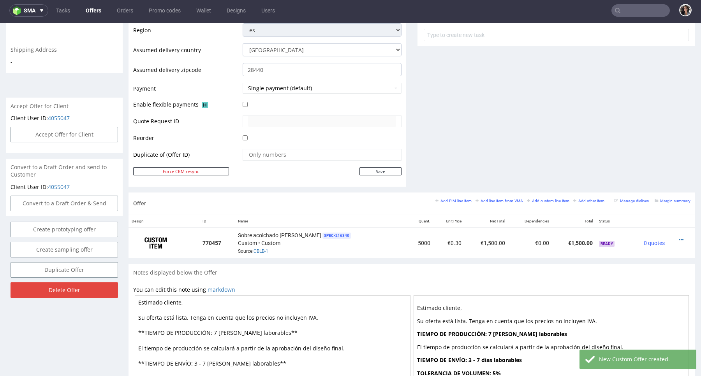
scroll to position [0, 0]
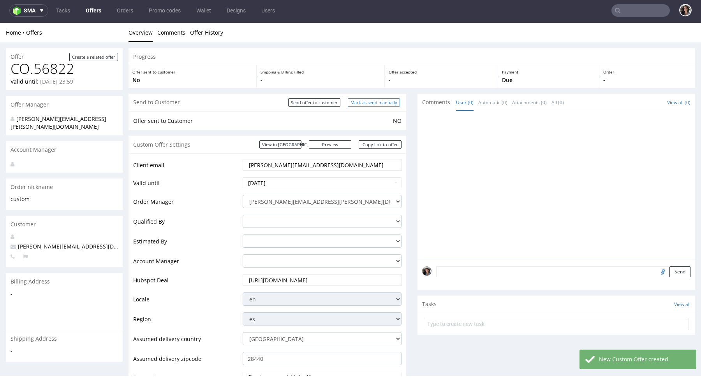
click at [378, 104] on input "Mark as send manually" at bounding box center [374, 102] width 52 height 8
type input "In progress..."
click at [386, 144] on link "Copy link to offer" at bounding box center [380, 145] width 43 height 8
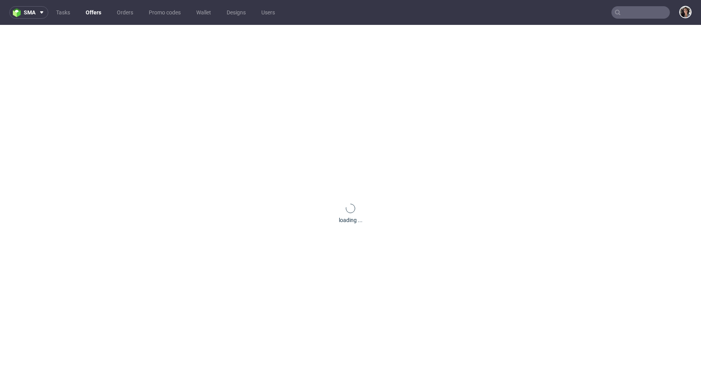
click at [639, 15] on input "text" at bounding box center [640, 12] width 58 height 12
paste input "[PERSON_NAME][EMAIL_ADDRESS][DOMAIN_NAME]"
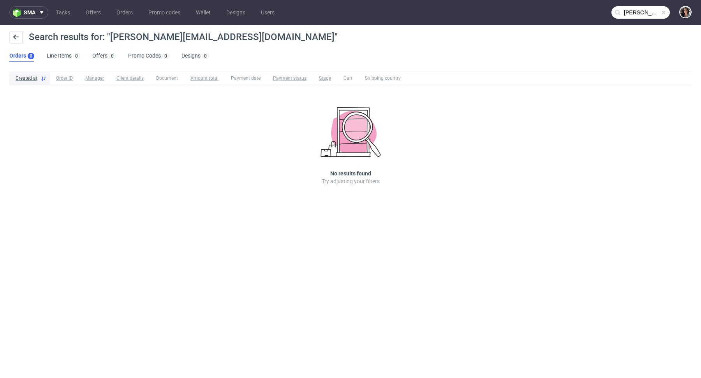
click at [628, 12] on input "jorge@bestmelab.com" at bounding box center [640, 12] width 58 height 12
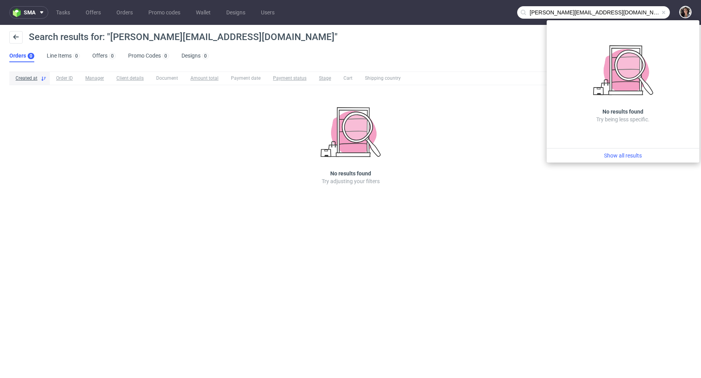
drag, startPoint x: 542, startPoint y: 11, endPoint x: 511, endPoint y: 11, distance: 31.5
click at [511, 11] on nav "sma Tasks Offers Orders Promo codes Wallet Designs Users jorge@bestmelab.com" at bounding box center [350, 12] width 701 height 25
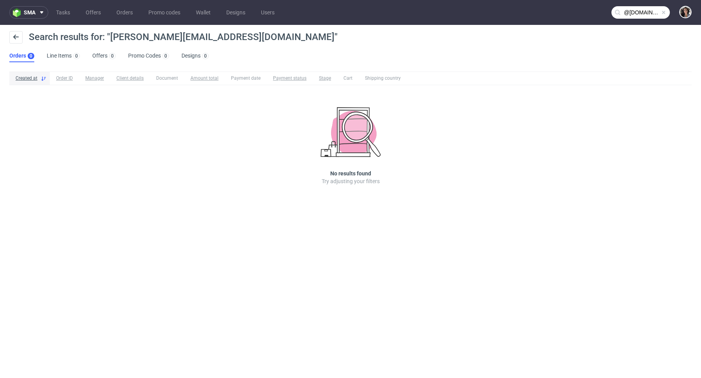
type input "@bestmelab.com"
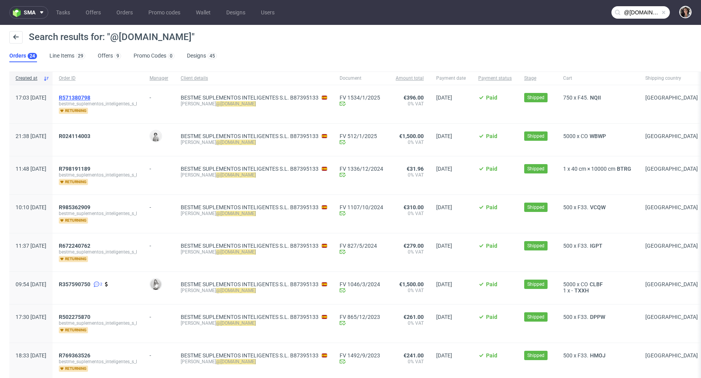
click at [90, 96] on span "R571380798" at bounding box center [75, 98] width 32 height 6
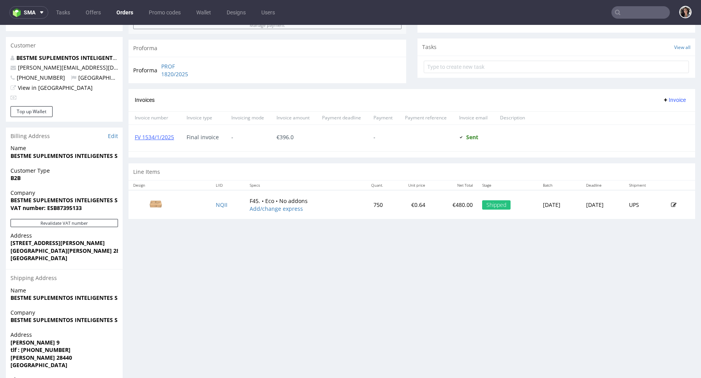
scroll to position [287, 0]
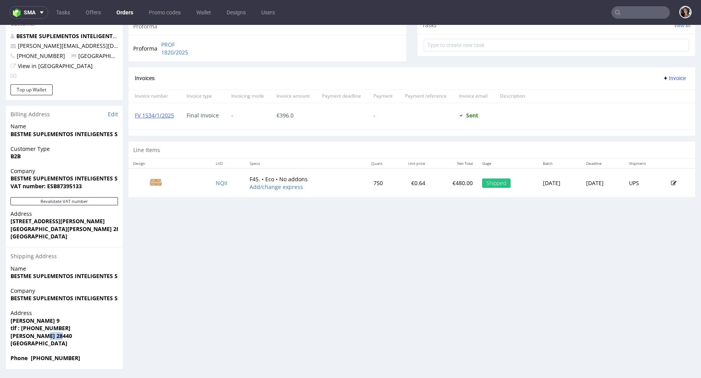
drag, startPoint x: 71, startPoint y: 334, endPoint x: 53, endPoint y: 334, distance: 18.3
click at [53, 334] on span "GUADARRAMA 28440" at bounding box center [64, 336] width 107 height 8
copy strong "28440"
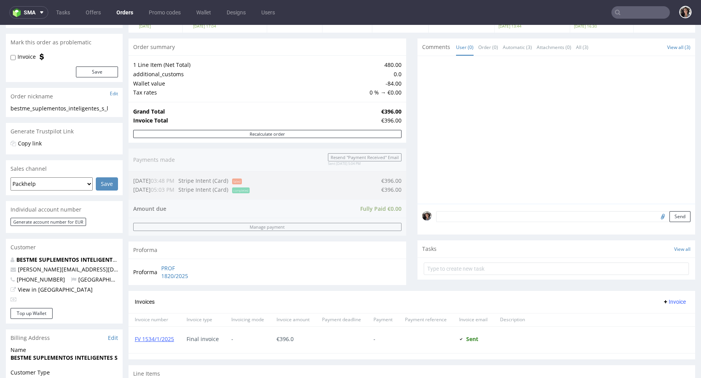
scroll to position [0, 0]
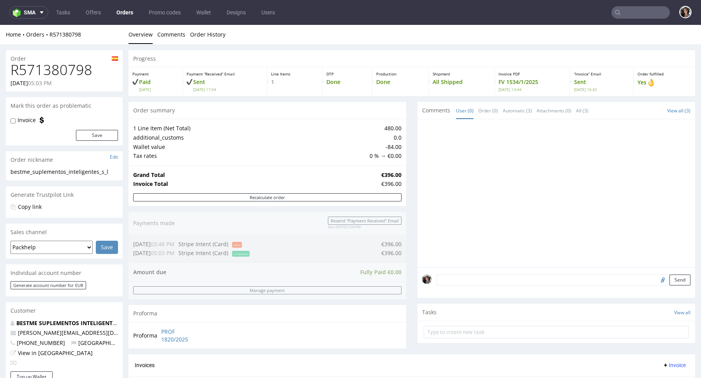
type input "@bestmelab.com"
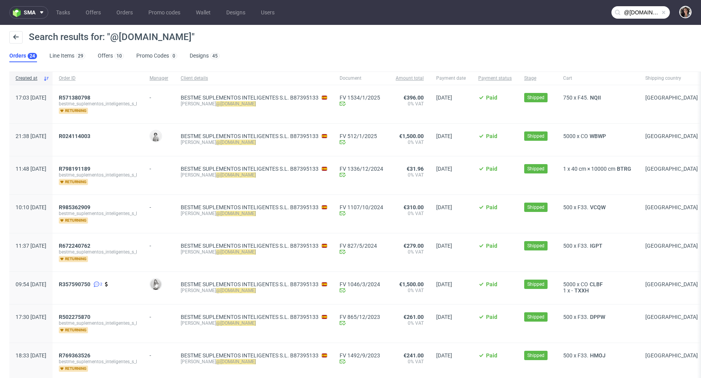
click at [101, 139] on span "R024114003" at bounding box center [98, 140] width 78 height 14
click at [90, 138] on span "R024114003" at bounding box center [75, 136] width 32 height 6
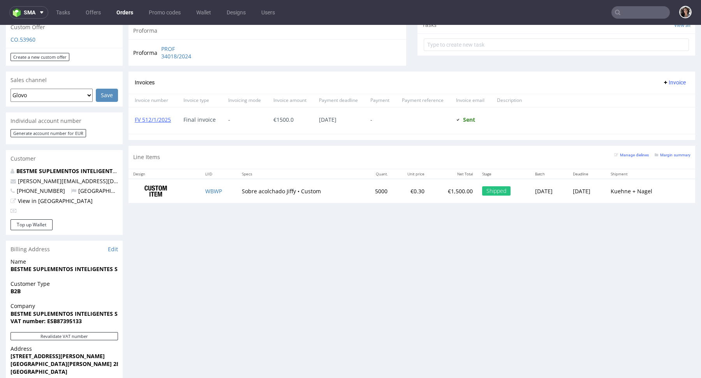
scroll to position [255, 0]
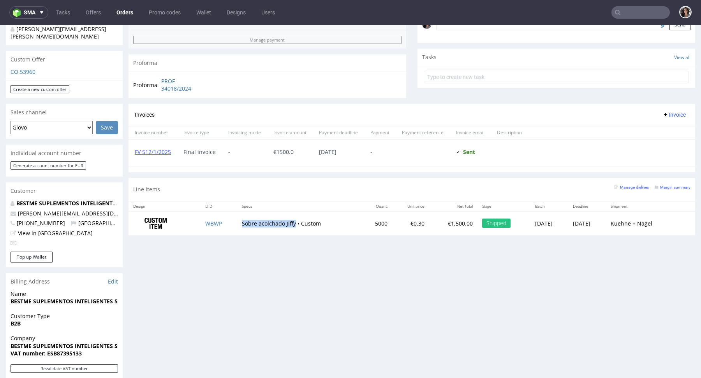
drag, startPoint x: 231, startPoint y: 222, endPoint x: 290, endPoint y: 224, distance: 59.2
click at [290, 224] on td "Sobre acolchado Jiffy • Custom" at bounding box center [299, 223] width 124 height 25
copy td "Sobre acolchado Jiffy"
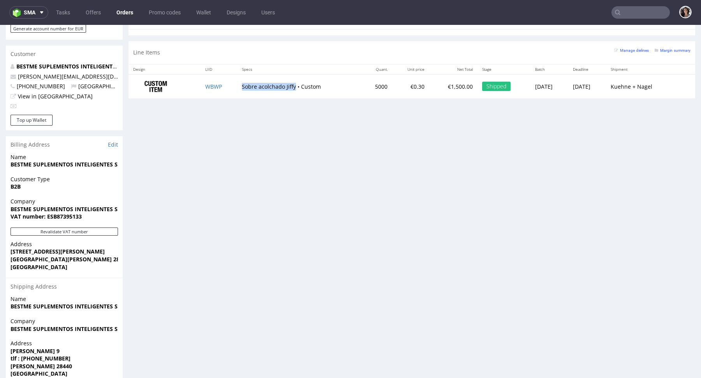
scroll to position [408, 0]
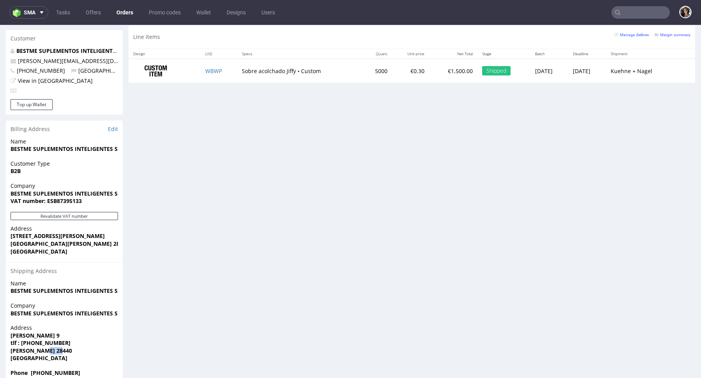
drag, startPoint x: 72, startPoint y: 335, endPoint x: 53, endPoint y: 335, distance: 19.5
click at [53, 347] on span "GUADARRAMA 28440" at bounding box center [64, 351] width 107 height 8
copy strong "28440"
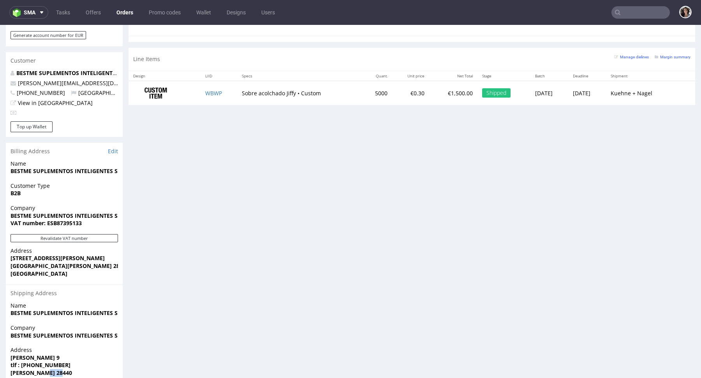
scroll to position [393, 0]
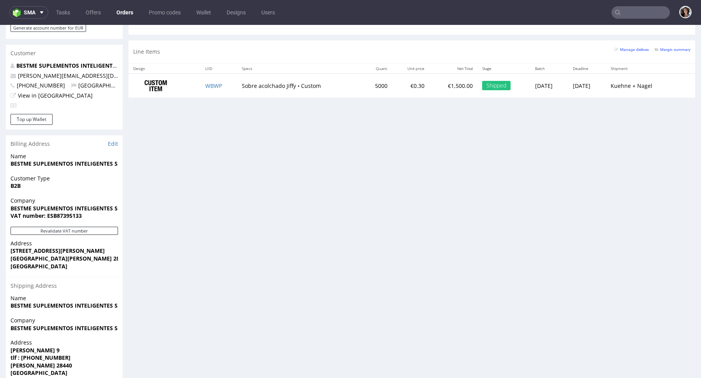
click at [76, 362] on span "GUADARRAMA 28440" at bounding box center [64, 366] width 107 height 8
drag, startPoint x: 76, startPoint y: 351, endPoint x: 12, endPoint y: 352, distance: 64.2
click at [12, 362] on span "GUADARRAMA 28440" at bounding box center [64, 366] width 107 height 8
copy strong "GUADARRAMA 28440"
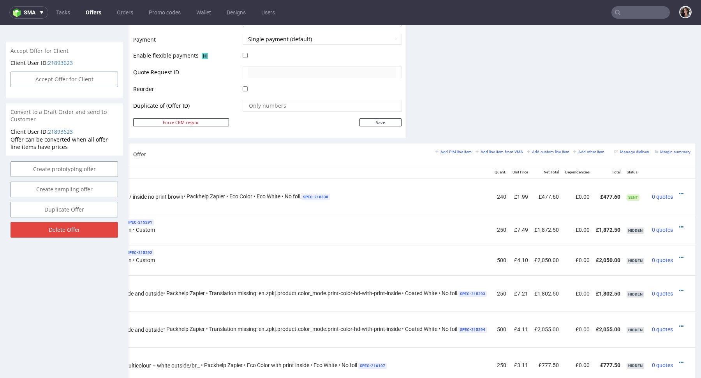
scroll to position [356, 0]
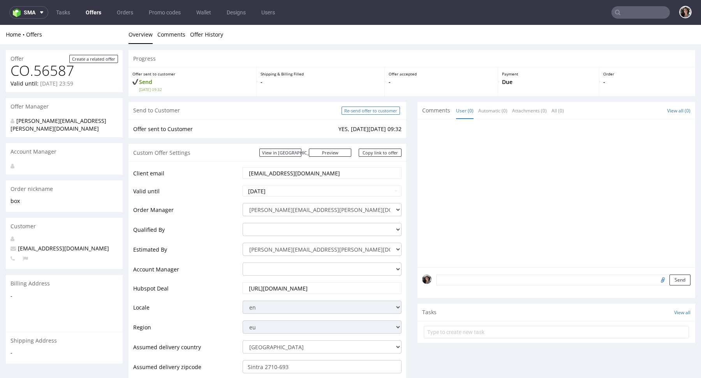
click at [375, 110] on input "Re-send offer to customer" at bounding box center [370, 111] width 58 height 8
type input "In progress..."
click at [288, 181] on td "[EMAIL_ADDRESS][DOMAIN_NAME]" at bounding box center [321, 176] width 161 height 18
click at [288, 172] on input "[EMAIL_ADDRESS][DOMAIN_NAME]" at bounding box center [322, 173] width 148 height 11
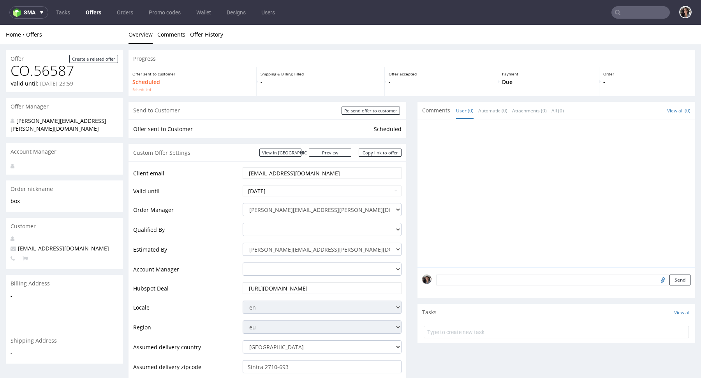
click at [288, 172] on input "[EMAIL_ADDRESS][DOMAIN_NAME]" at bounding box center [322, 173] width 148 height 11
click at [380, 153] on link "Copy link to offer" at bounding box center [380, 153] width 43 height 8
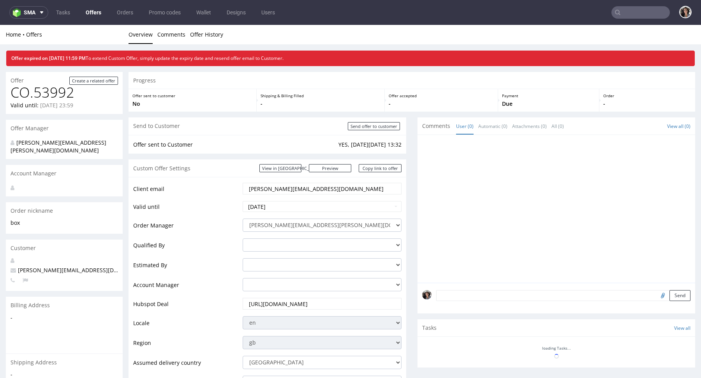
click at [624, 14] on input "text" at bounding box center [640, 12] width 58 height 12
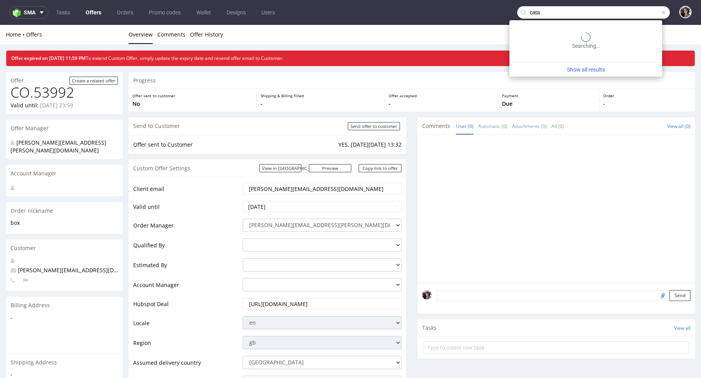
type input "cata"
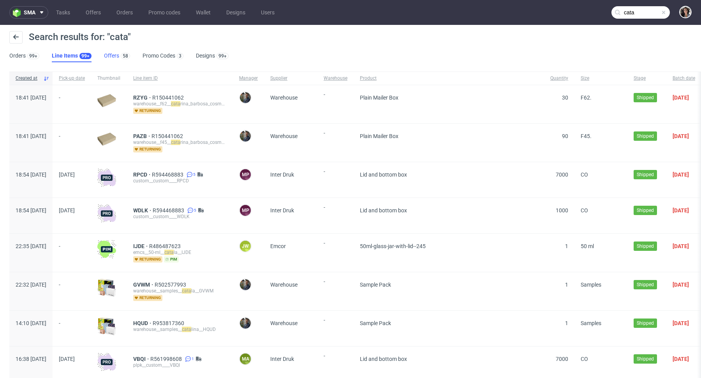
click at [113, 58] on link "Offers 58" at bounding box center [117, 56] width 26 height 12
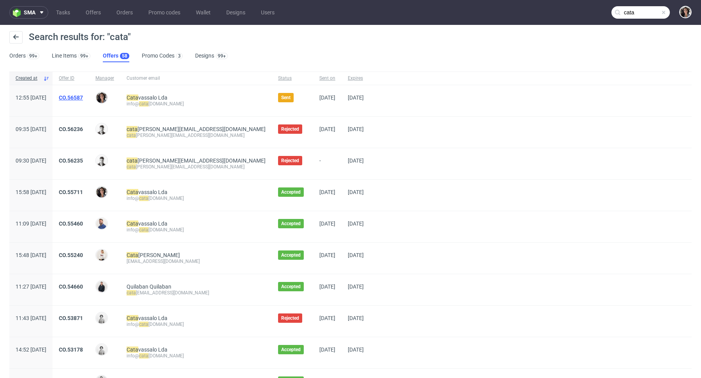
click at [83, 97] on link "CO.56587" at bounding box center [71, 98] width 24 height 6
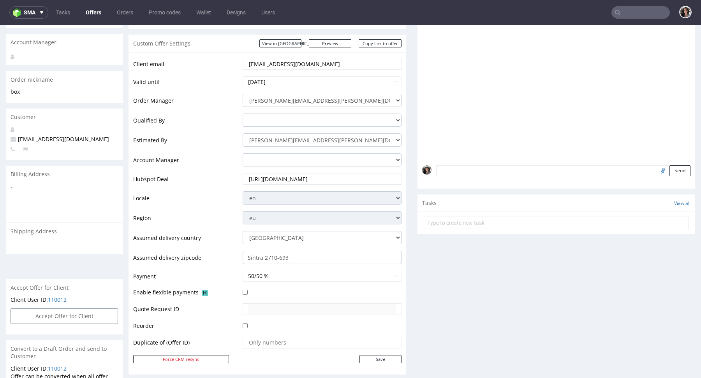
scroll to position [32, 0]
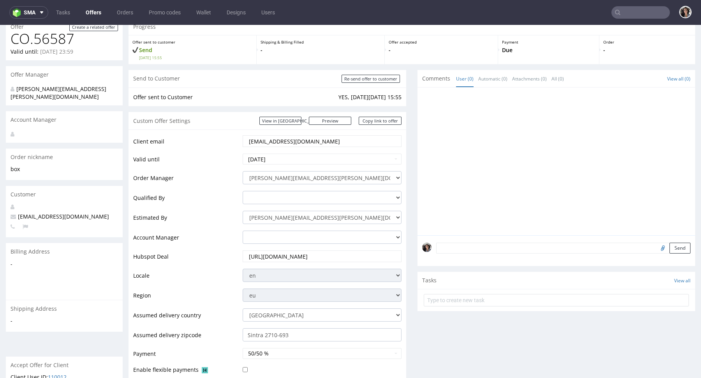
click at [292, 142] on input "[EMAIL_ADDRESS][DOMAIN_NAME]" at bounding box center [322, 141] width 148 height 11
